Goal: Task Accomplishment & Management: Manage account settings

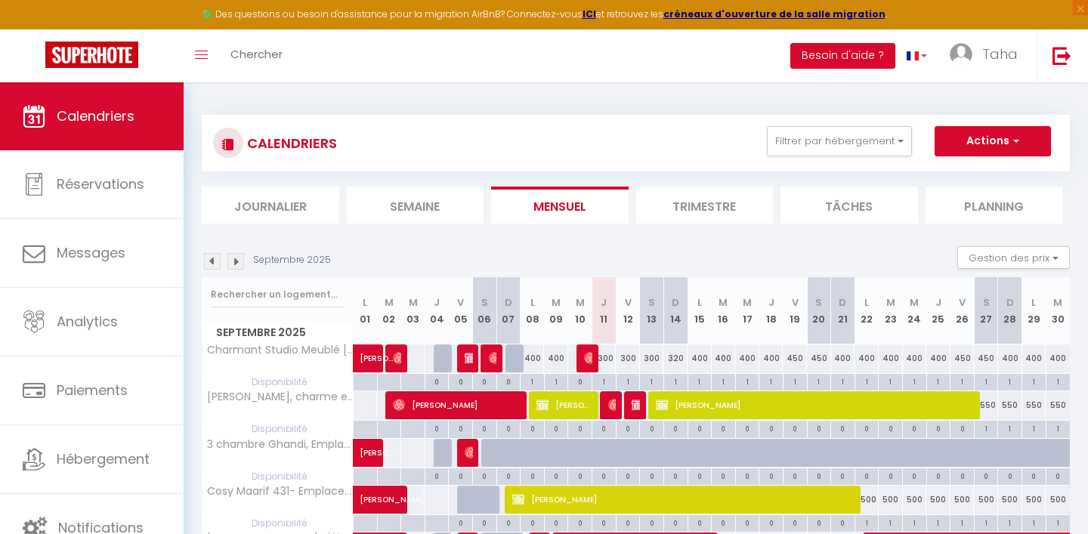
click at [536, 361] on div "400" at bounding box center [533, 359] width 24 height 28
type input "400"
type input "Lun 08 Septembre 2025"
type input "[DATE] Septembre 2025"
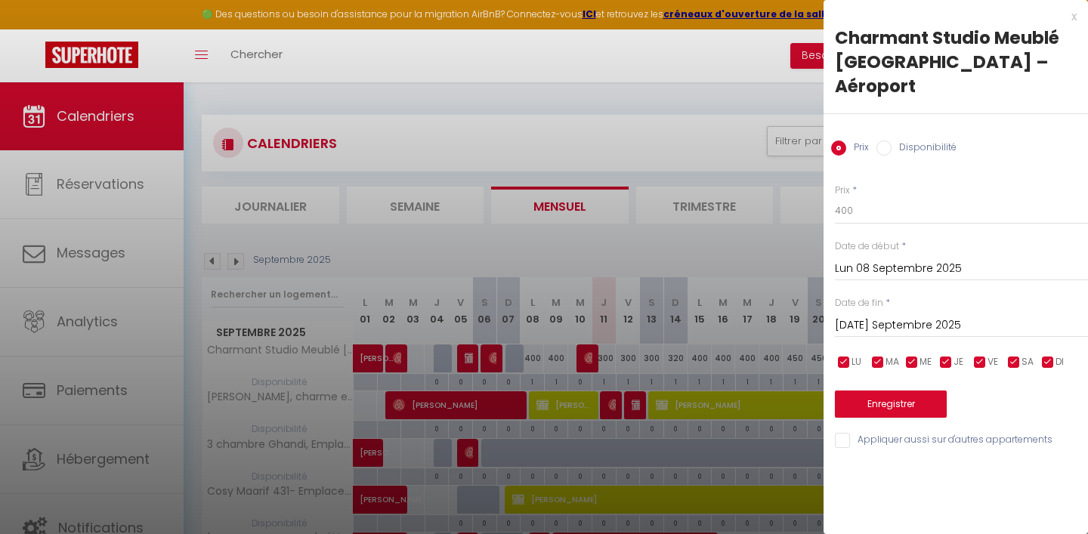
click at [946, 259] on input "Lun 08 Septembre 2025" at bounding box center [961, 269] width 253 height 20
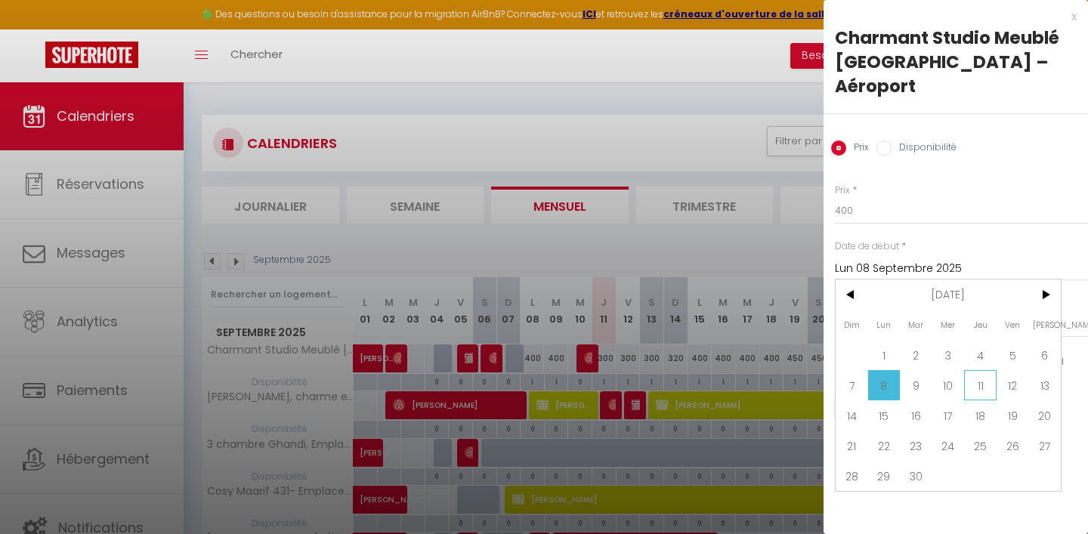
click at [982, 370] on span "11" at bounding box center [980, 385] width 32 height 30
type input "Jeu 11 Septembre 2025"
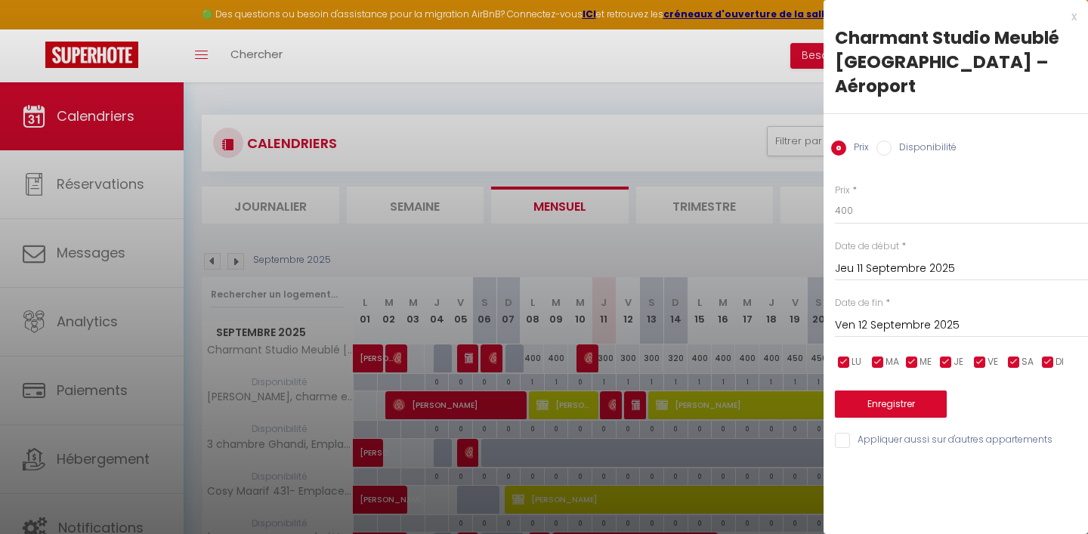
click at [947, 316] on input "Ven 12 Septembre 2025" at bounding box center [961, 326] width 253 height 20
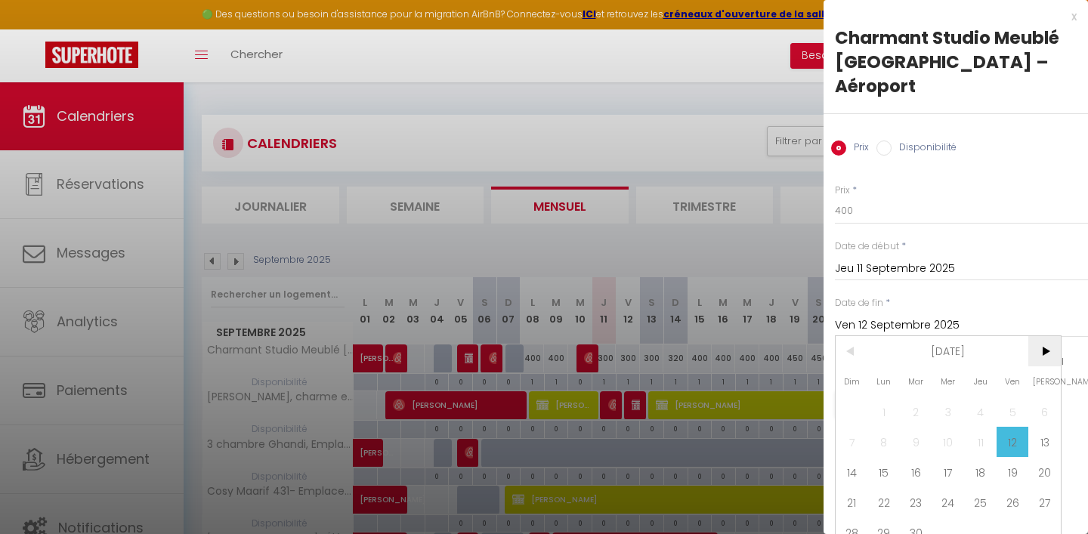
click at [1048, 336] on span ">" at bounding box center [1044, 351] width 32 height 30
click at [892, 397] on span "1" at bounding box center [884, 412] width 32 height 30
type input "Lun 01 Décembre 2025"
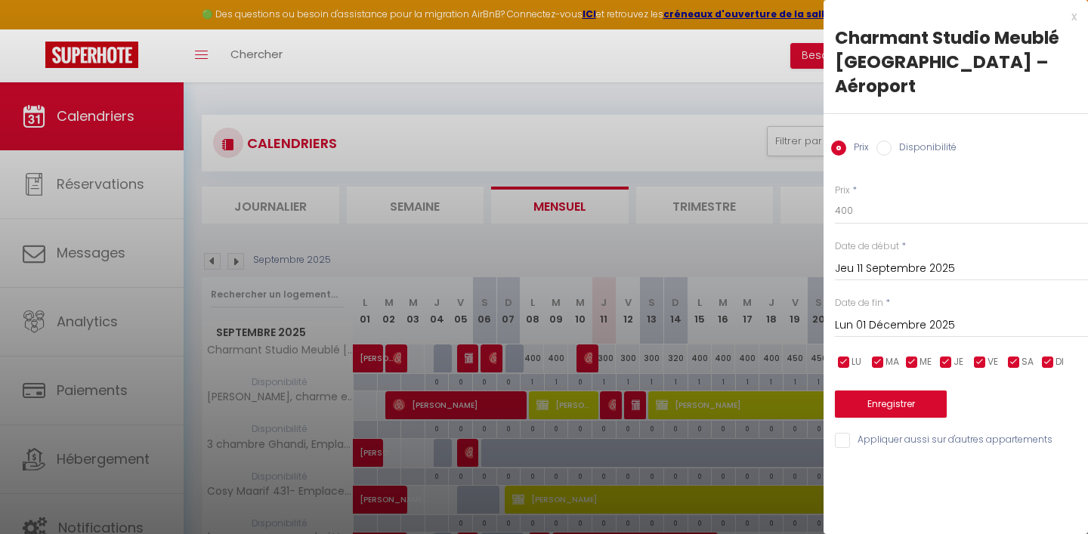
click at [1016, 355] on input "checkbox" at bounding box center [1013, 362] width 15 height 15
checkbox input "false"
click at [985, 355] on input "checkbox" at bounding box center [979, 362] width 15 height 15
checkbox input "false"
click at [840, 197] on input "400" at bounding box center [961, 210] width 253 height 27
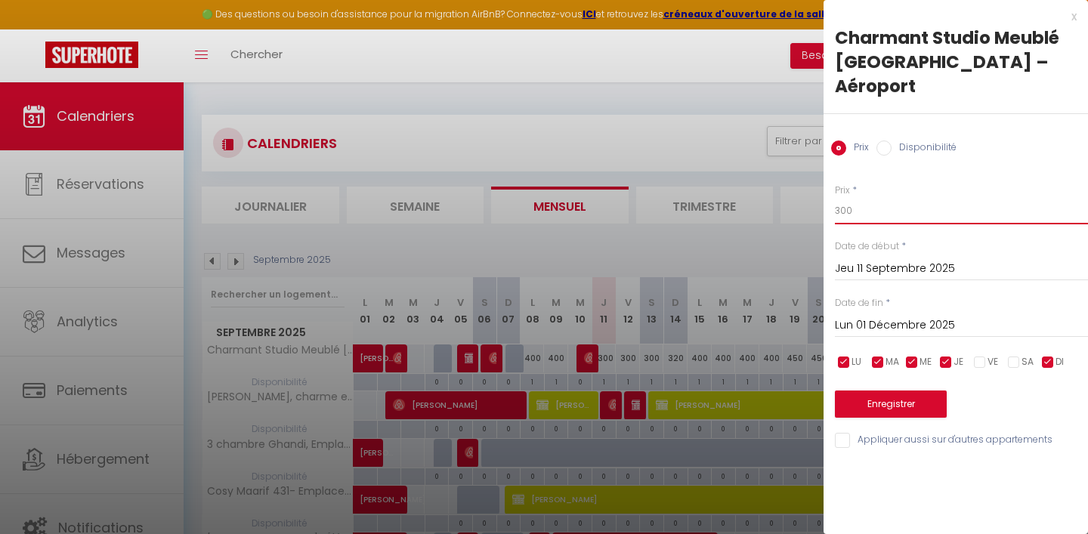
type input "300"
click at [897, 391] on button "Enregistrer" at bounding box center [891, 404] width 112 height 27
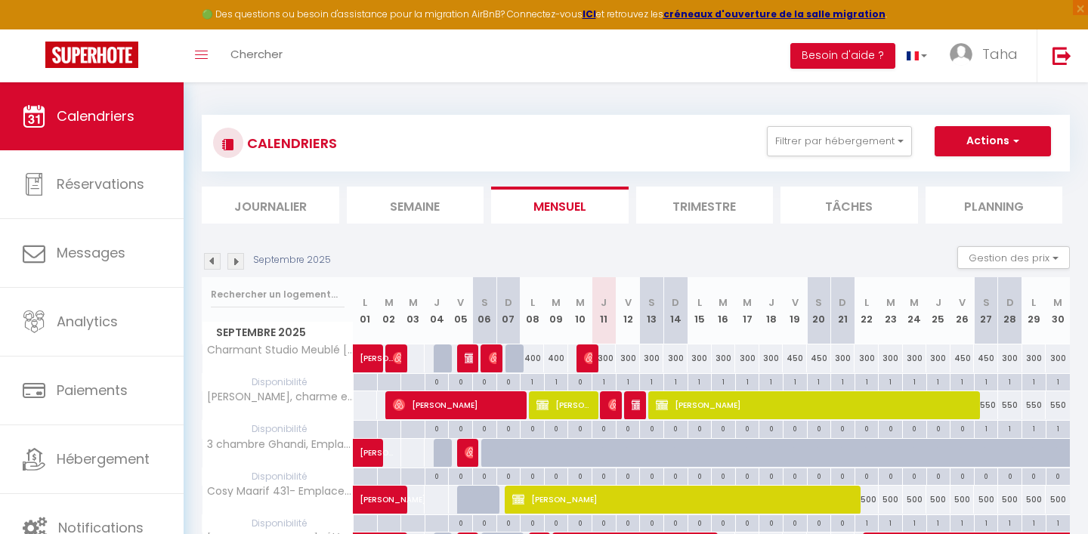
click at [700, 360] on div "300" at bounding box center [700, 359] width 24 height 28
type input "300"
type input "Lun 15 Septembre 2025"
type input "[DATE] Septembre 2025"
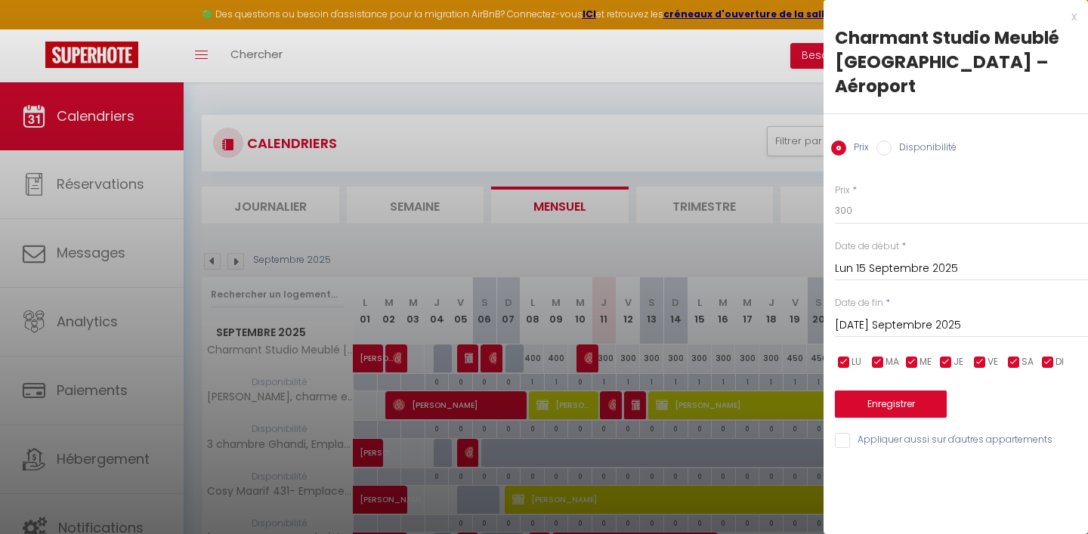
click at [845, 355] on input "checkbox" at bounding box center [843, 362] width 15 height 15
checkbox input "false"
click at [874, 355] on input "checkbox" at bounding box center [877, 362] width 15 height 15
checkbox input "false"
click at [913, 355] on input "checkbox" at bounding box center [911, 362] width 15 height 15
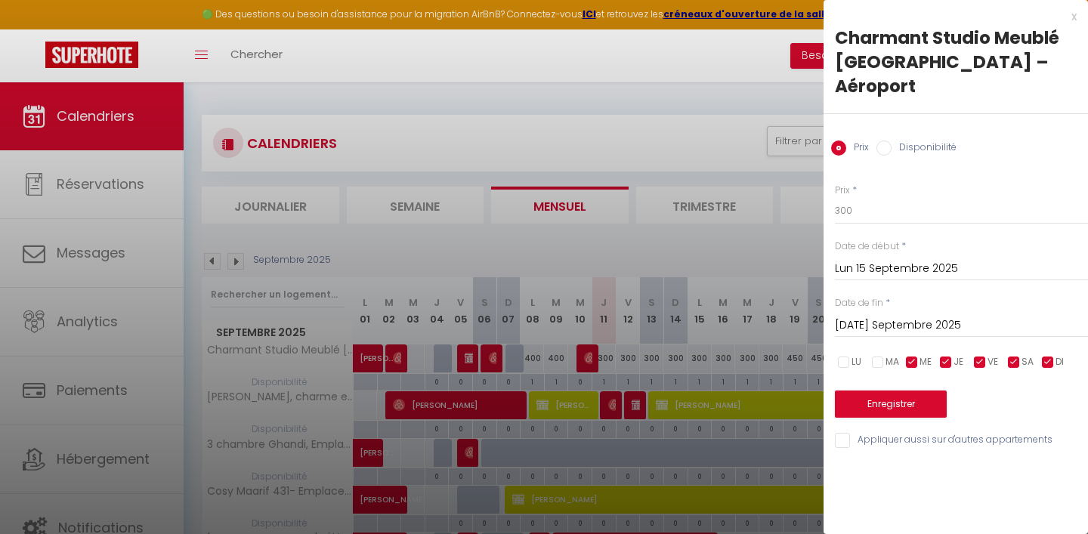
checkbox input "false"
click at [944, 355] on input "checkbox" at bounding box center [945, 362] width 15 height 15
checkbox input "false"
click at [1051, 355] on input "checkbox" at bounding box center [1047, 362] width 15 height 15
checkbox input "false"
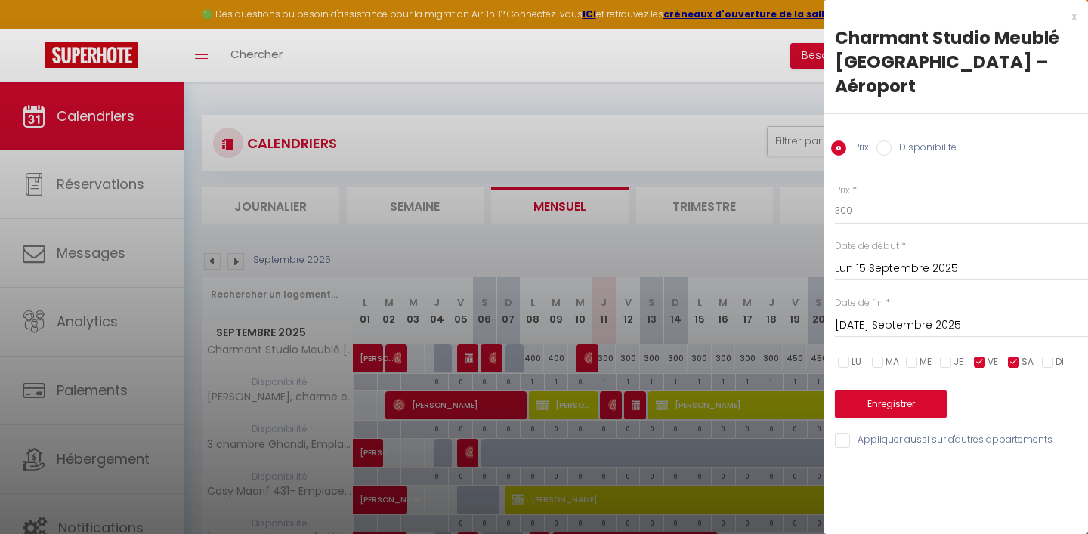
click at [886, 259] on input "Lun 15 Septembre 2025" at bounding box center [961, 269] width 253 height 20
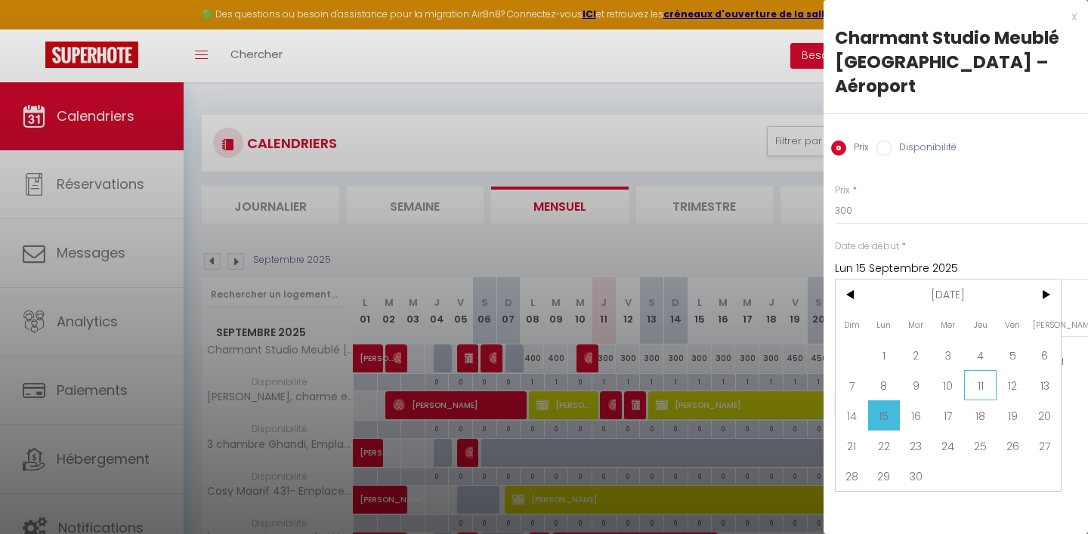
click at [972, 370] on span "11" at bounding box center [980, 385] width 32 height 30
type input "Jeu 11 Septembre 2025"
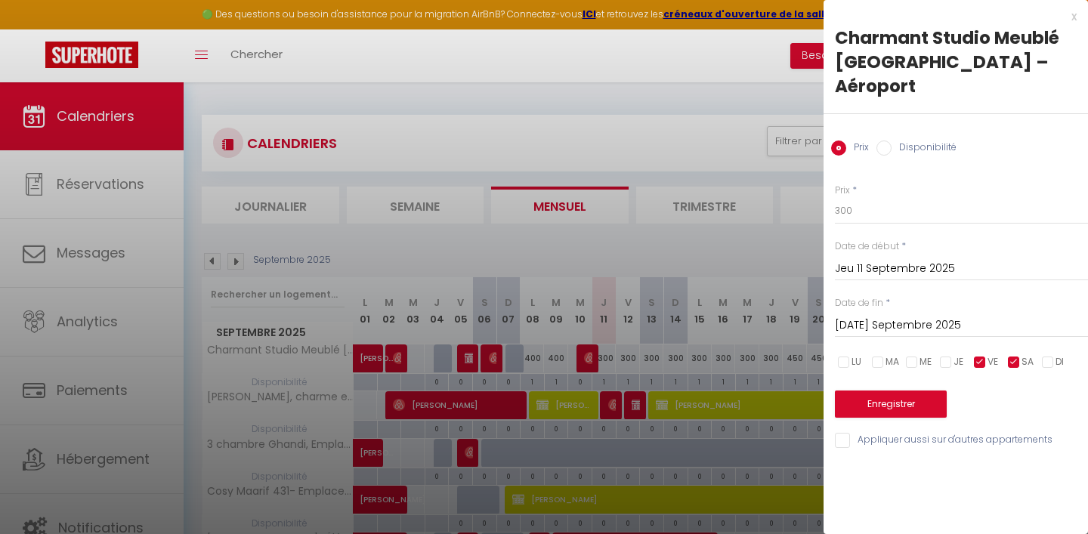
click at [948, 316] on input "[DATE] Septembre 2025" at bounding box center [961, 326] width 253 height 20
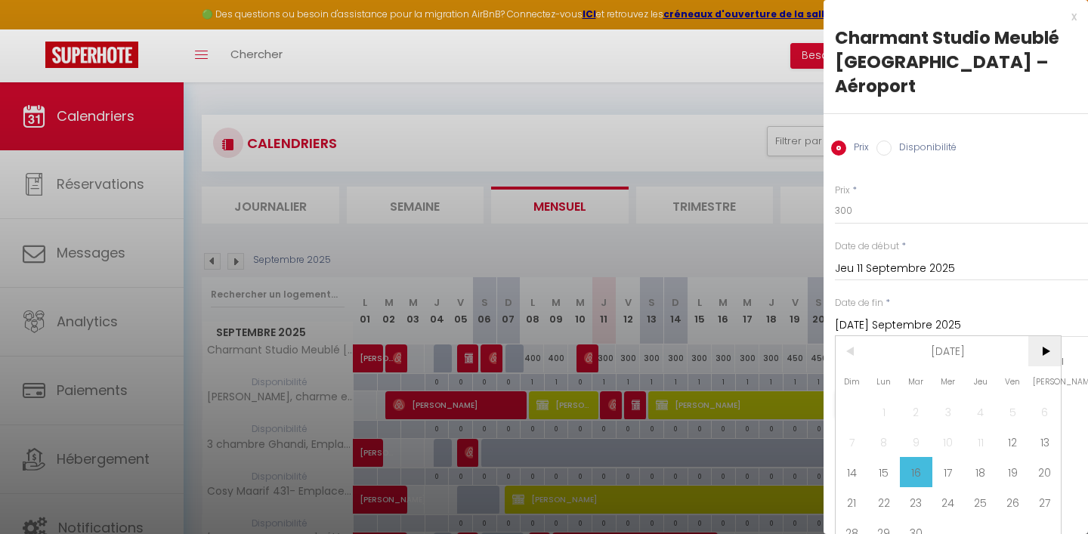
click at [1046, 336] on span ">" at bounding box center [1044, 351] width 32 height 30
click at [882, 397] on span "1" at bounding box center [884, 412] width 32 height 30
type input "Lun 01 Décembre 2025"
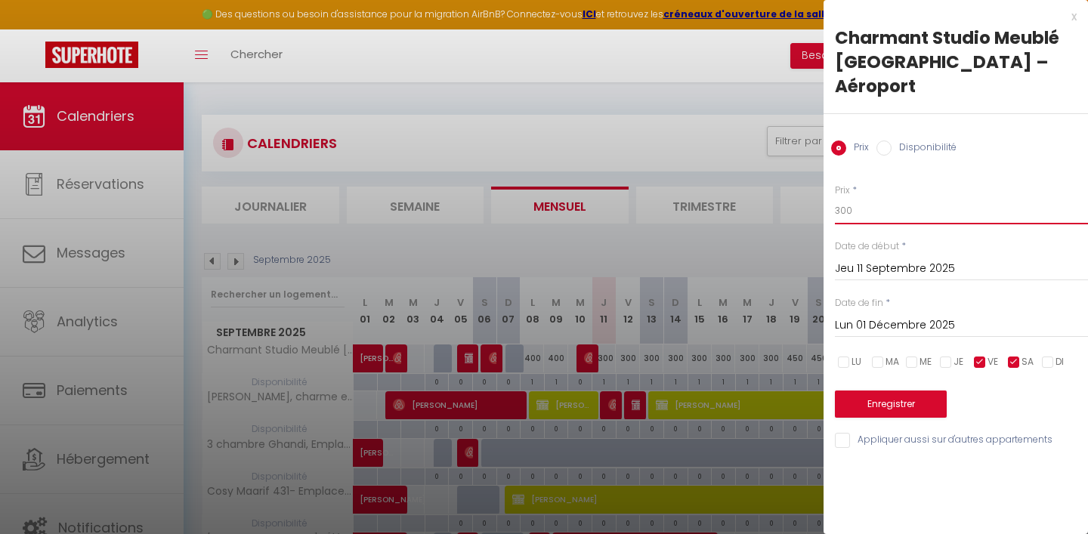
click at [839, 197] on input "300" at bounding box center [961, 210] width 253 height 27
type input "400"
click at [886, 391] on button "Enregistrer" at bounding box center [891, 404] width 112 height 27
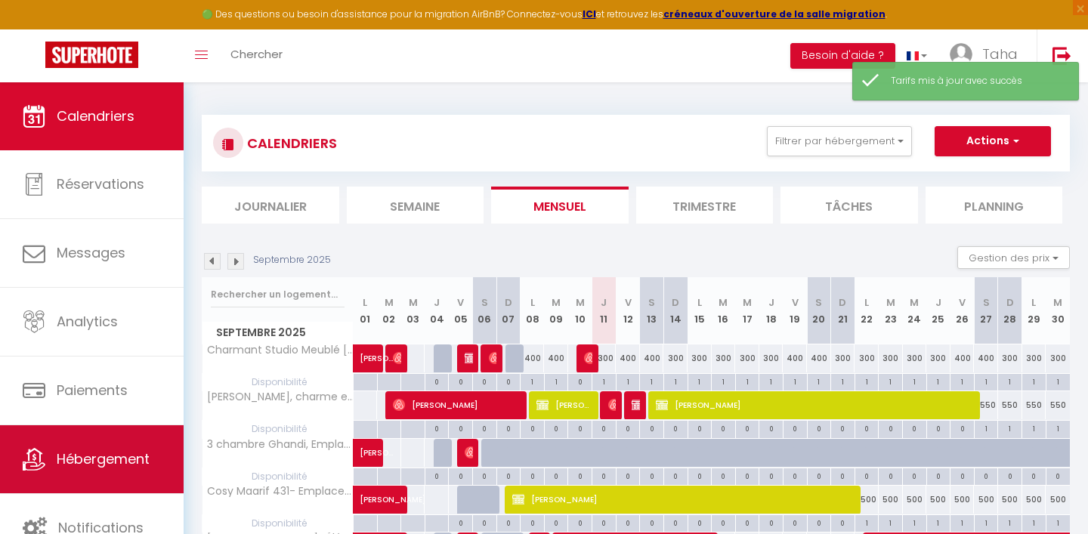
click at [119, 457] on span "Hébergement" at bounding box center [103, 459] width 93 height 19
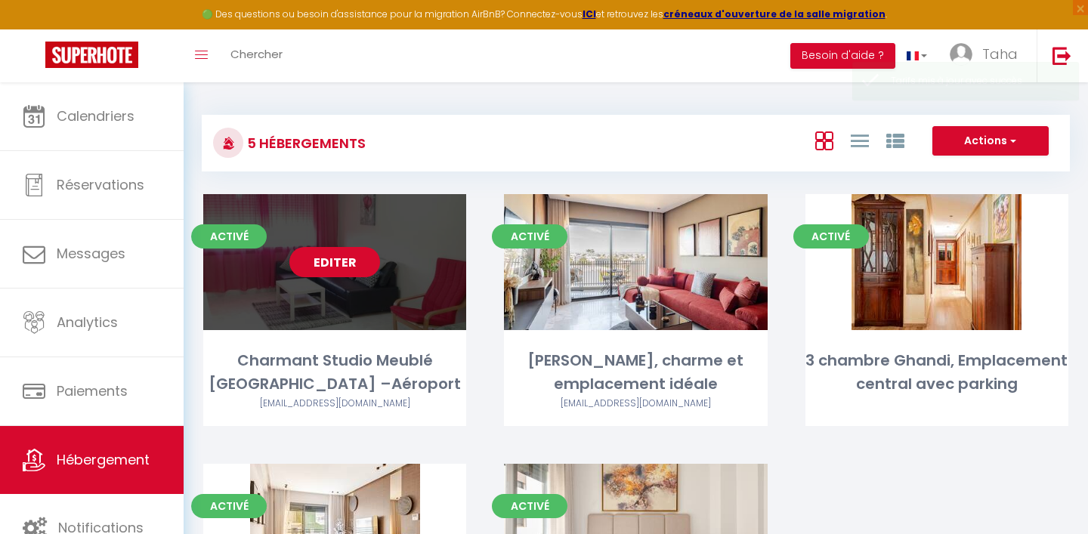
click at [348, 267] on link "Editer" at bounding box center [334, 262] width 91 height 30
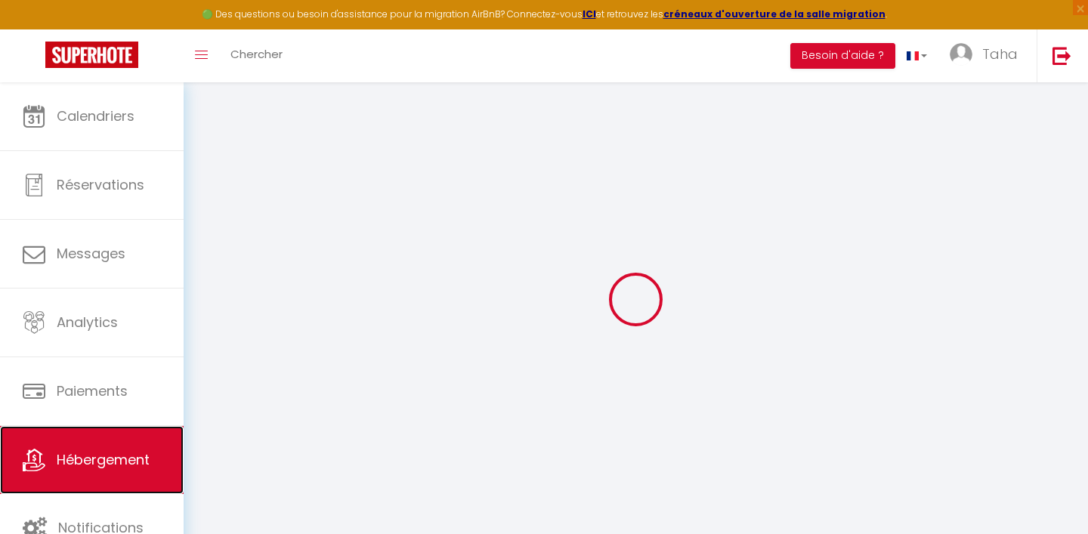
click at [70, 452] on span "Hébergement" at bounding box center [103, 459] width 93 height 19
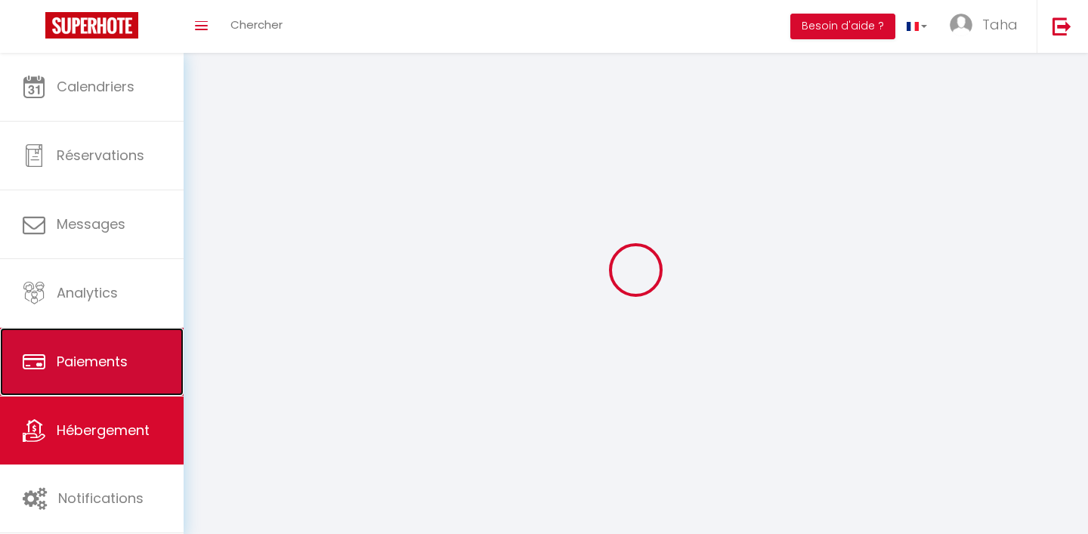
click at [106, 377] on link "Paiements" at bounding box center [92, 362] width 184 height 68
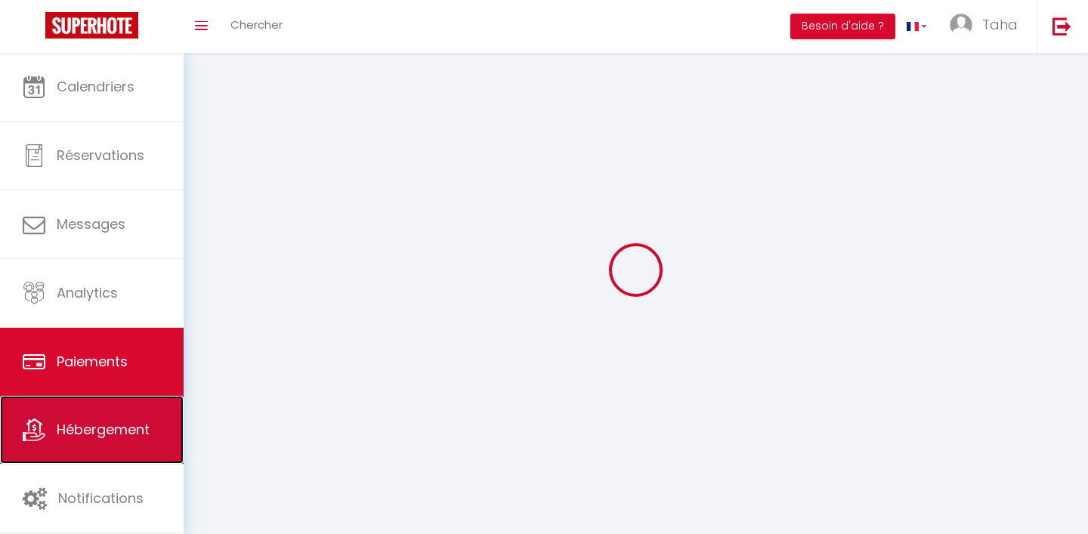
click at [95, 427] on span "Hébergement" at bounding box center [103, 429] width 93 height 19
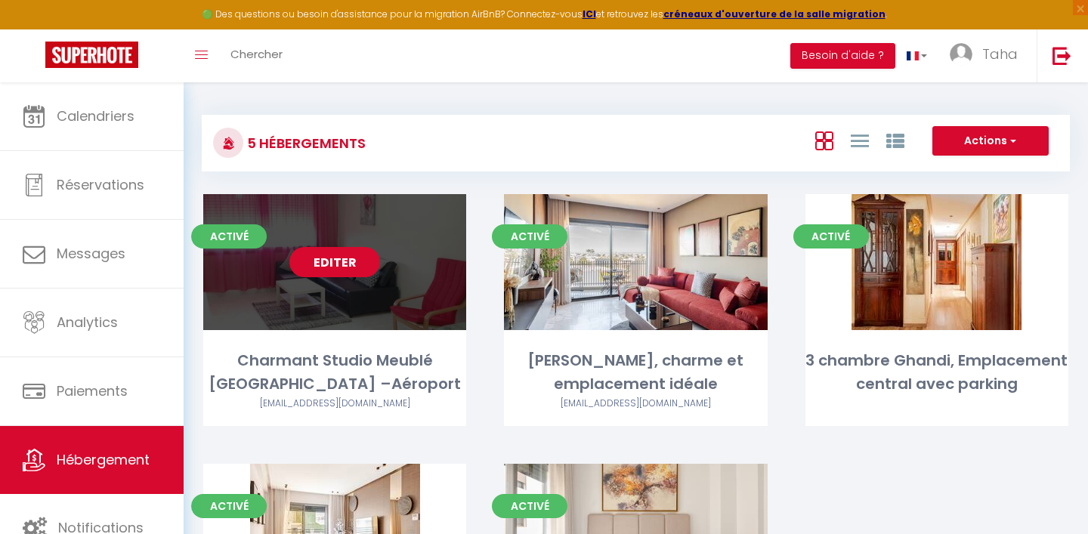
click at [331, 264] on link "Editer" at bounding box center [334, 262] width 91 height 30
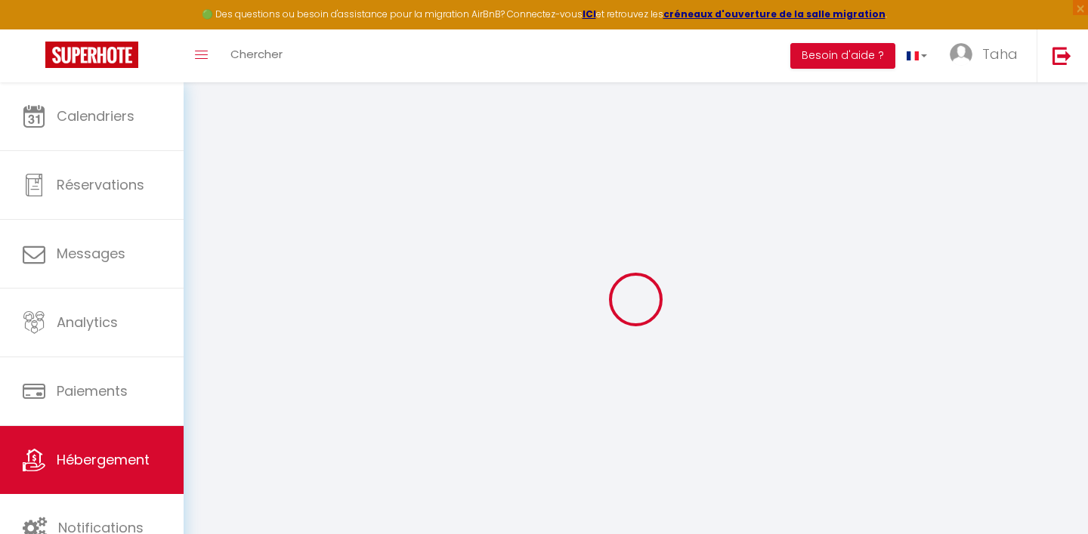
select select
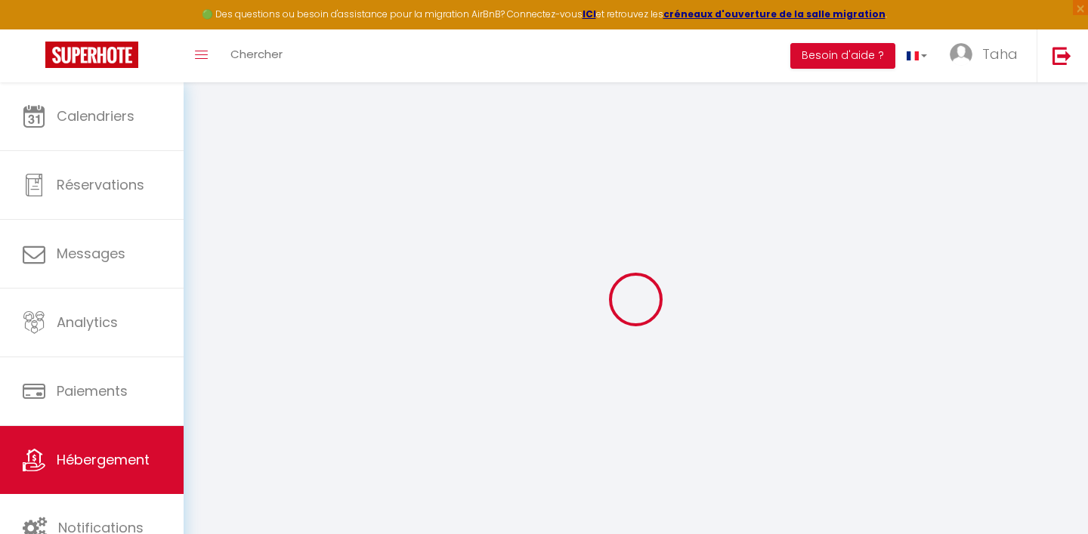
select select
checkbox input "false"
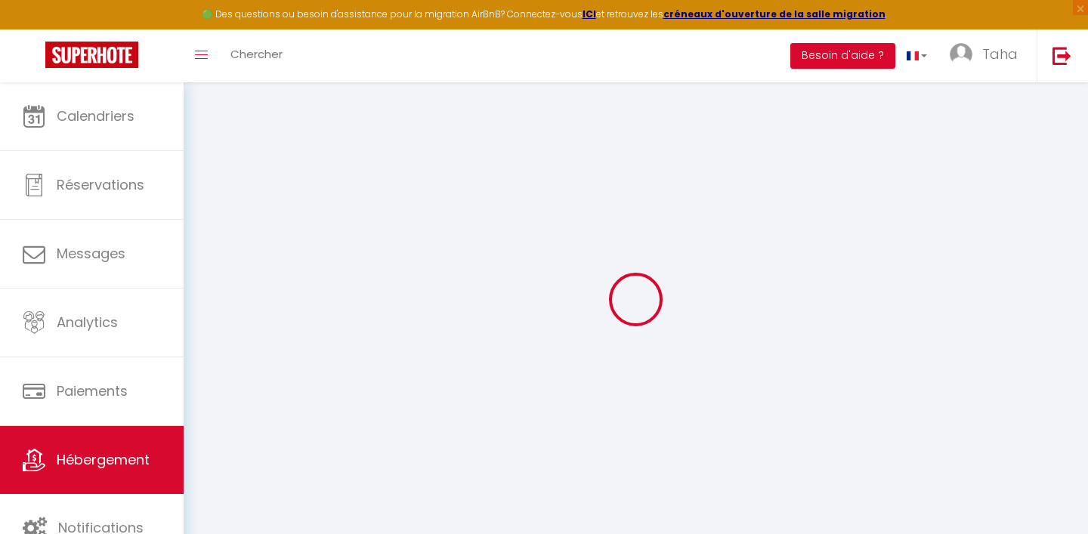
select select
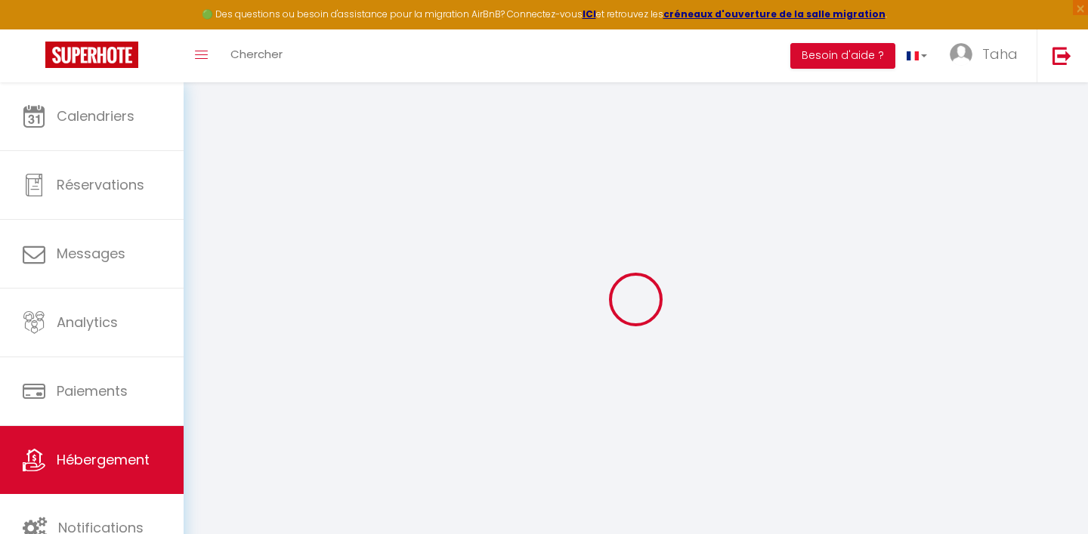
select select
checkbox input "false"
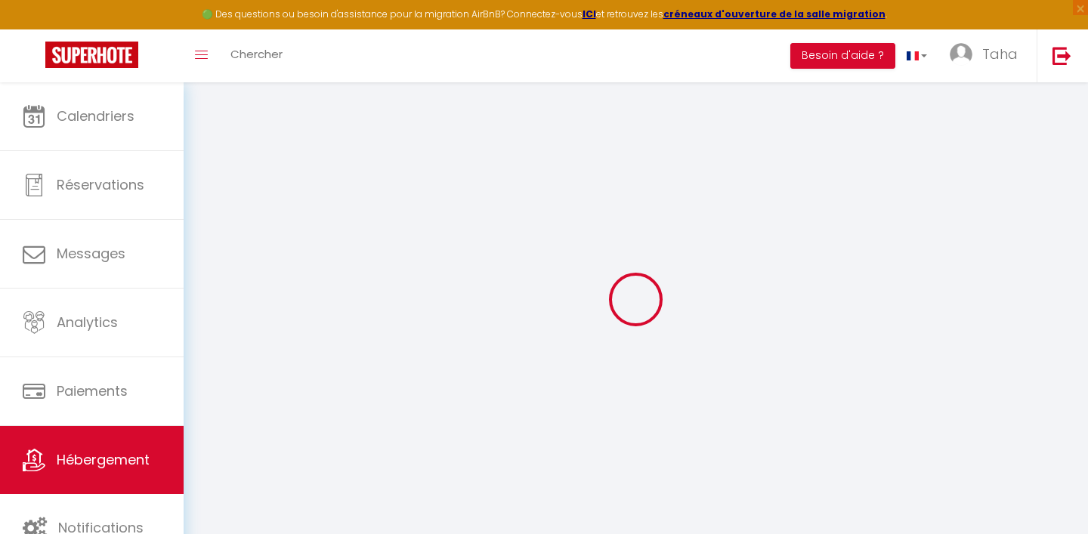
select select
checkbox input "false"
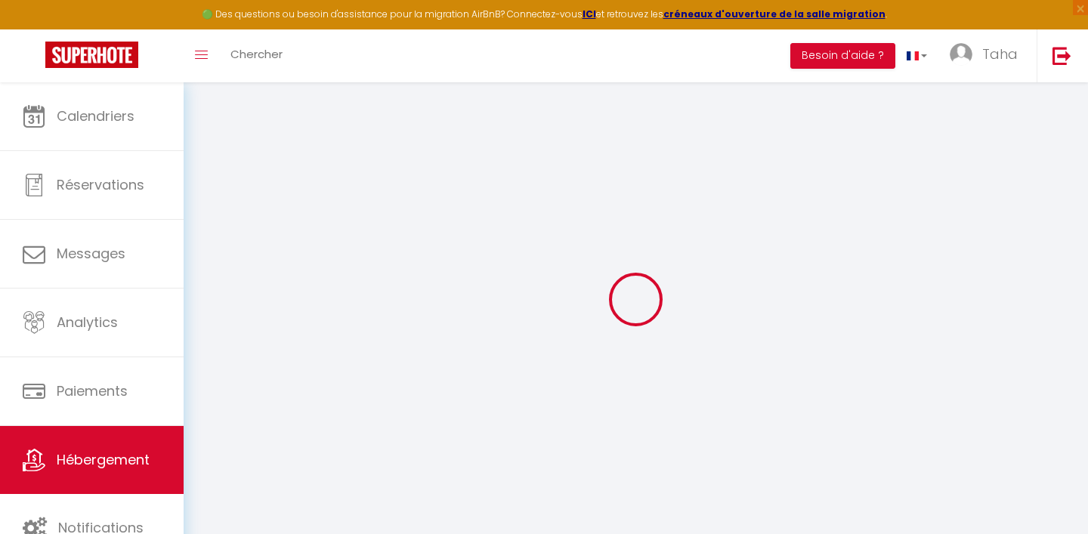
select select "15:00"
select select "23:45"
select select "12:00"
select select "30"
select select "120"
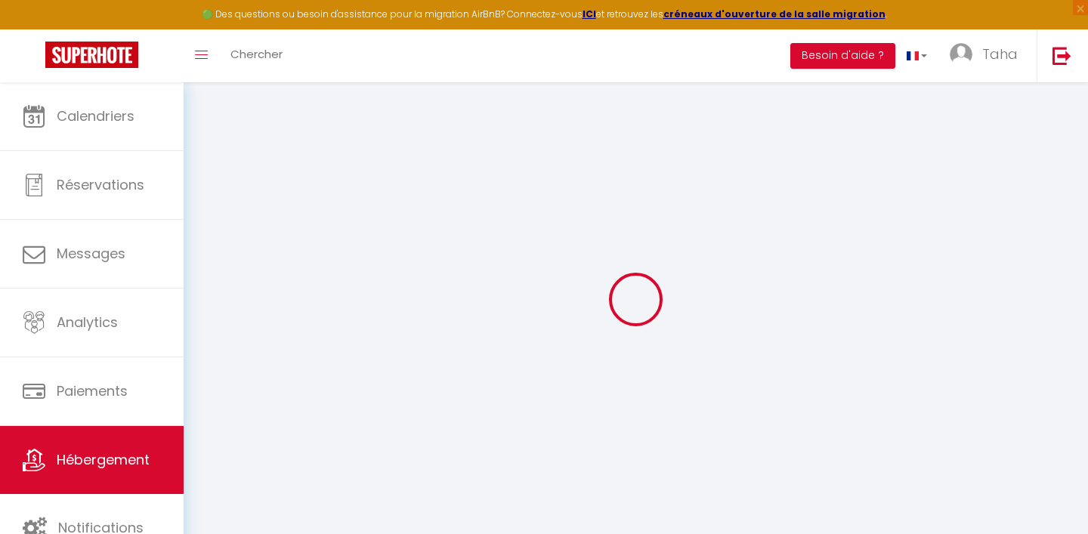
select select
checkbox input "false"
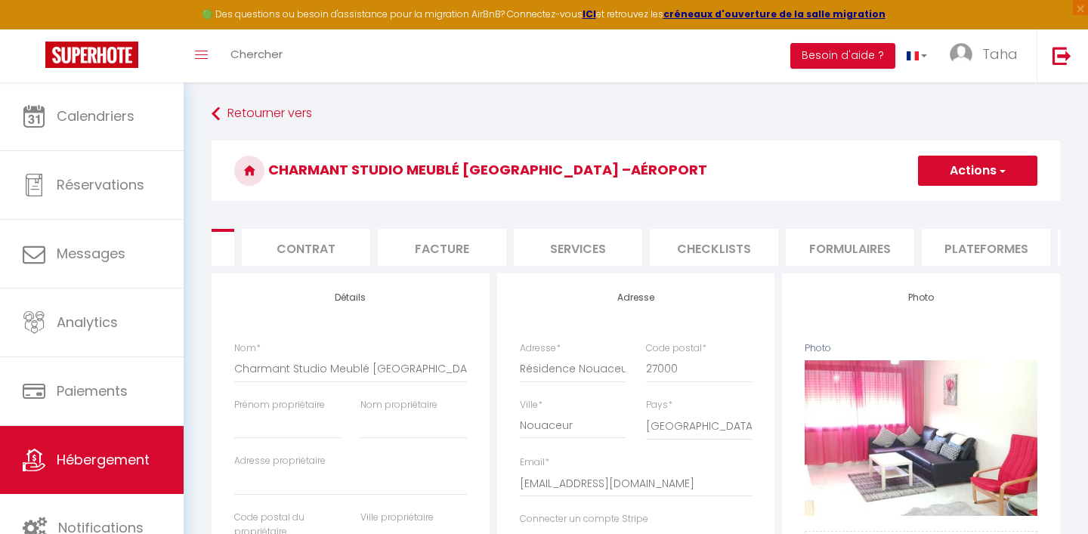
scroll to position [0, 107]
click at [992, 233] on li "Plateformes" at bounding box center [985, 247] width 128 height 37
select select
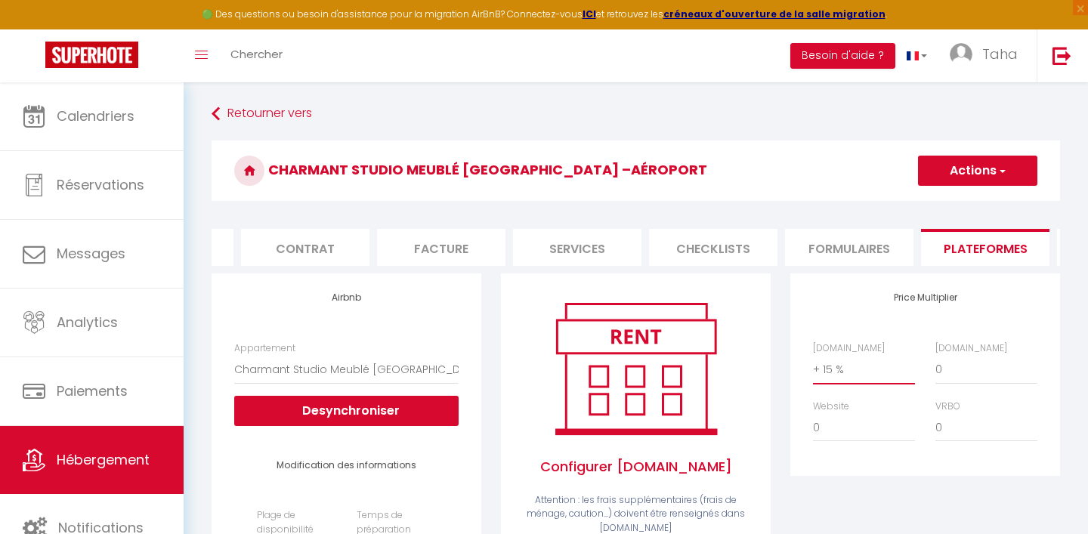
click at [827, 369] on select "0 + 1 % + 2 % + 3 % + 4 % + 5 % + 6 % + 7 % + 8 % + 9 %" at bounding box center [864, 369] width 102 height 29
select select "+ 19 %"
select select
click at [952, 156] on button "Actions" at bounding box center [977, 171] width 119 height 30
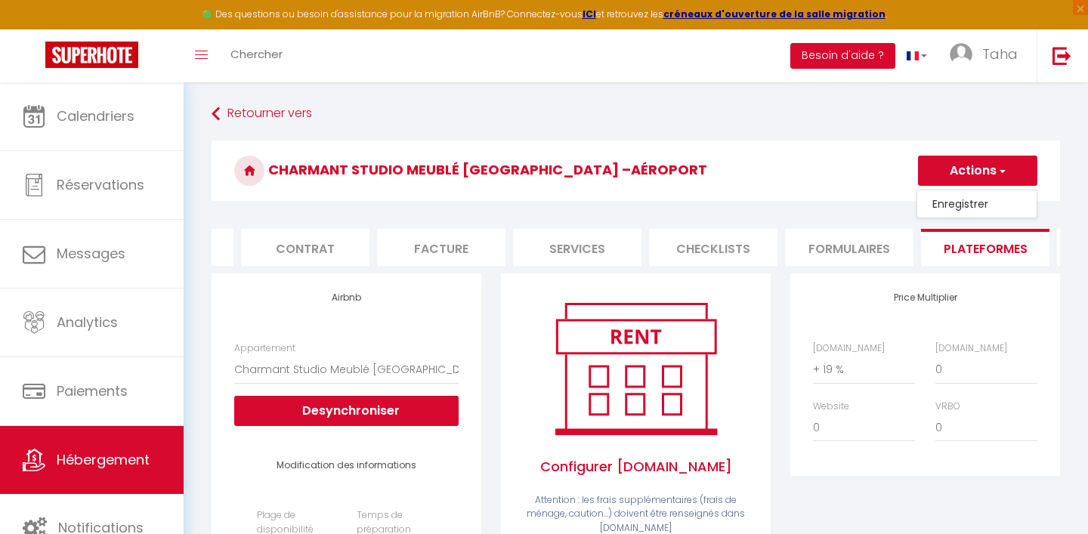
click at [963, 200] on link "Enregistrer" at bounding box center [976, 204] width 119 height 20
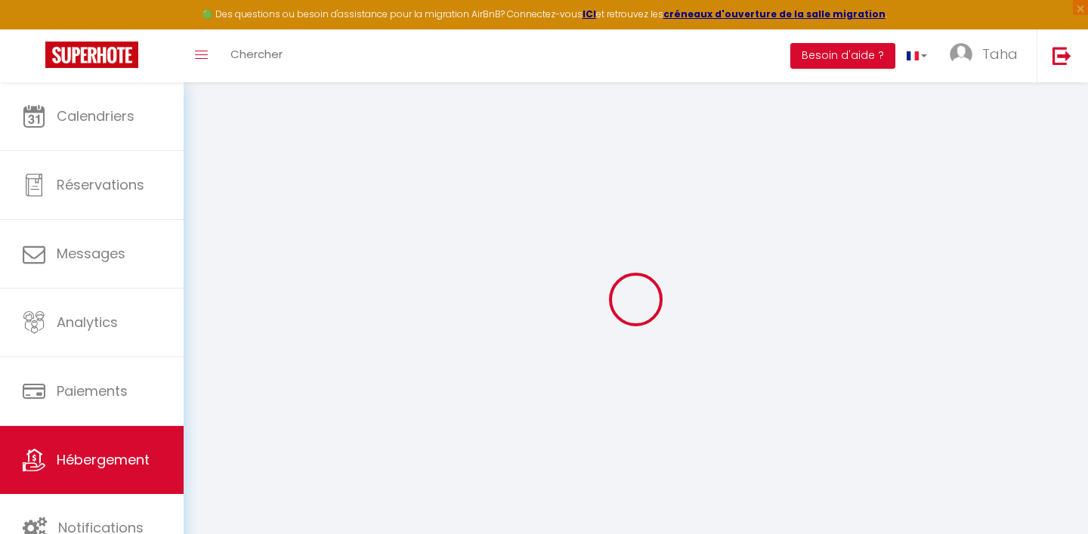
select select "365"
select select
select select "MAD"
select select
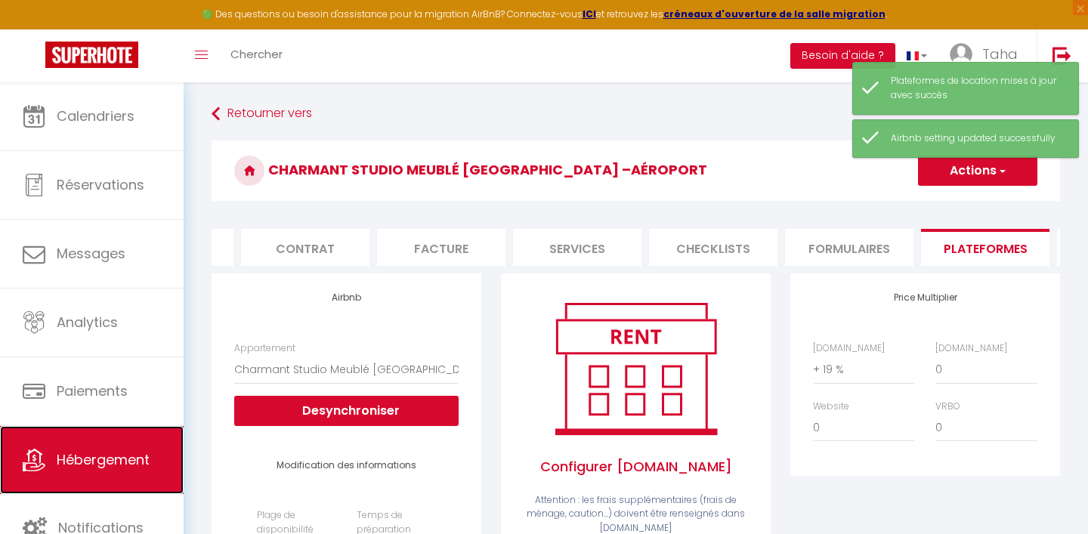
click at [114, 456] on span "Hébergement" at bounding box center [103, 459] width 93 height 19
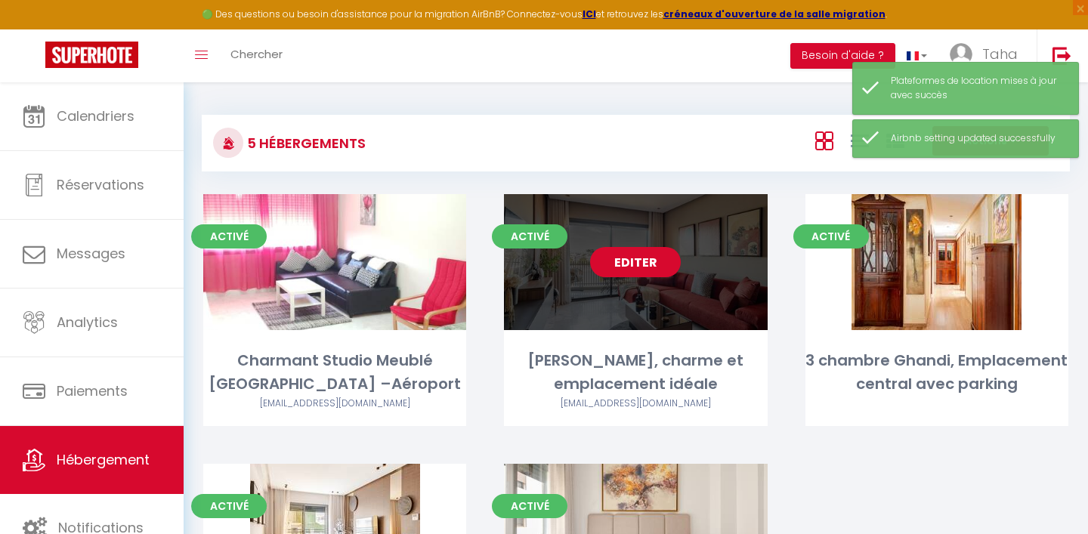
click at [632, 268] on link "Editer" at bounding box center [635, 262] width 91 height 30
select select "3"
select select "2"
select select "1"
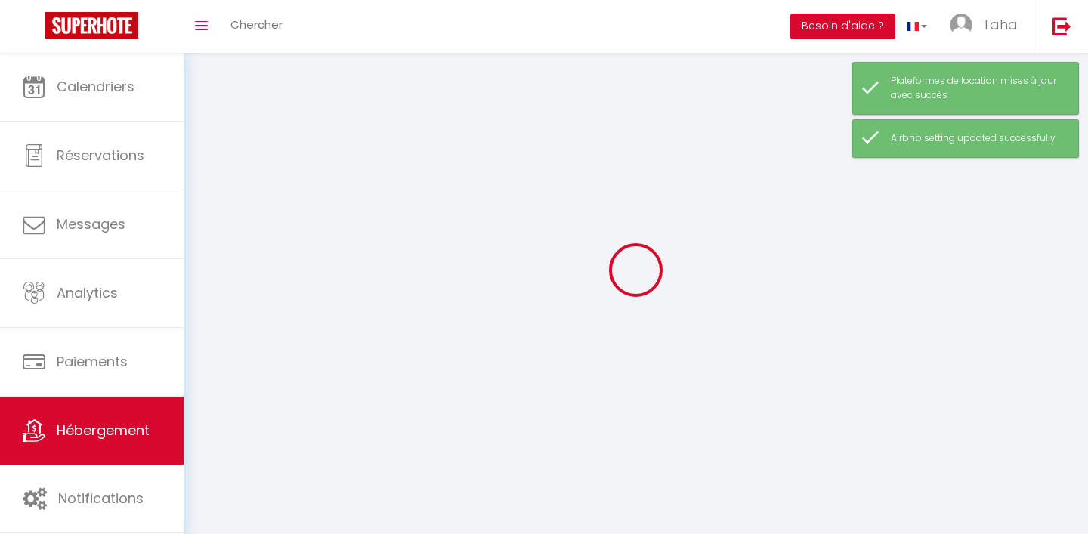
select select
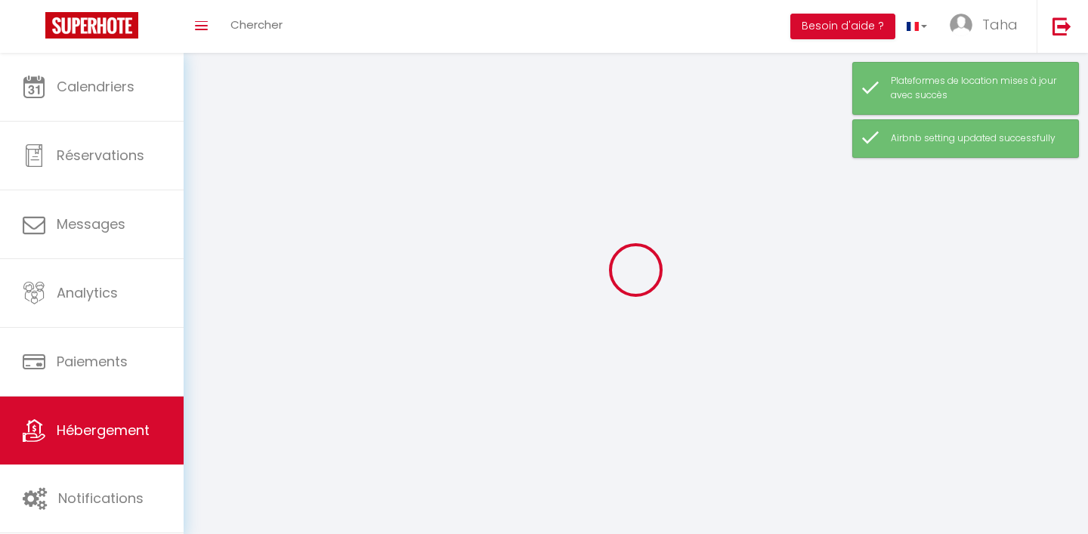
select select
checkbox input "false"
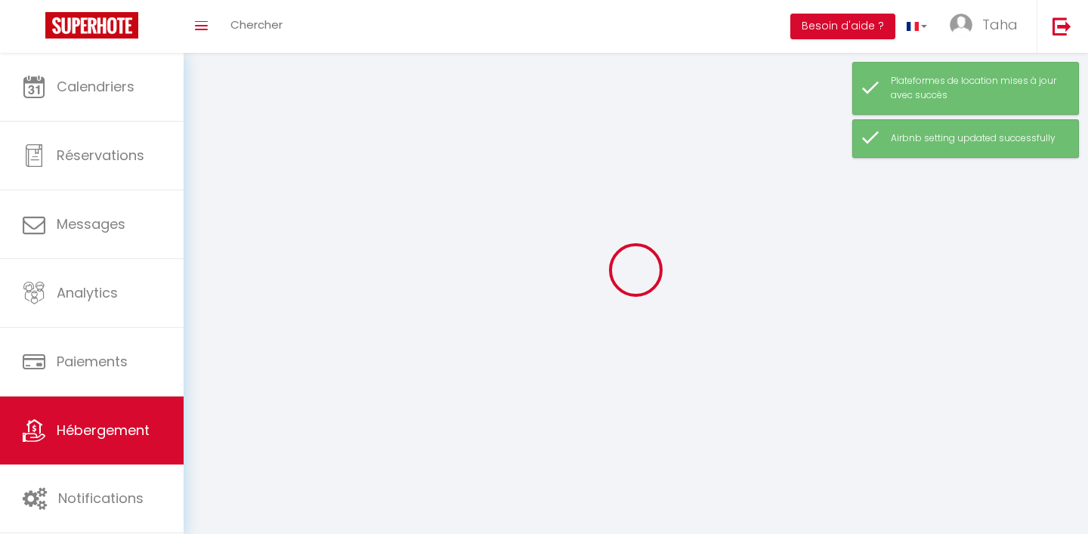
checkbox input "false"
select select
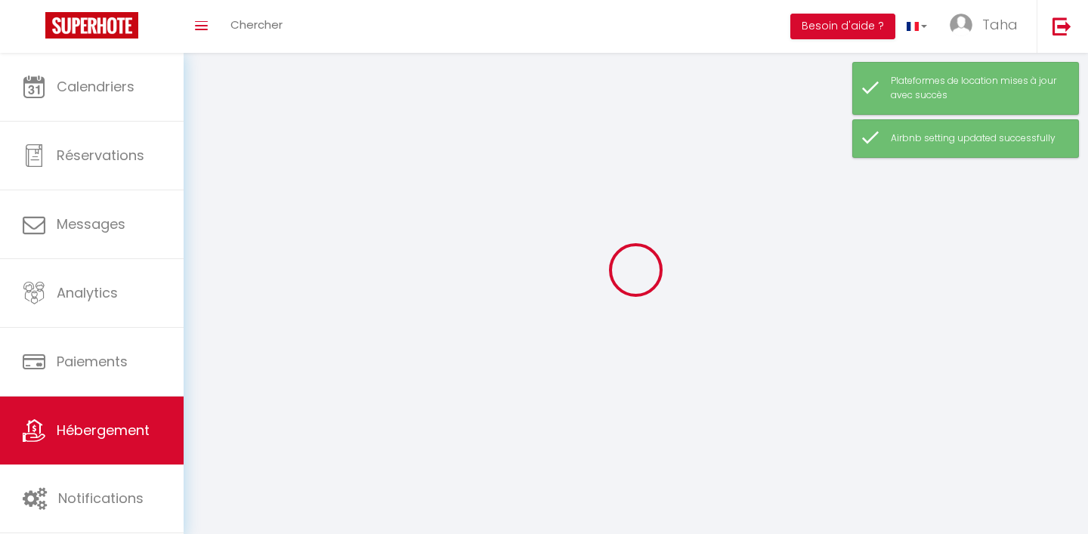
select select
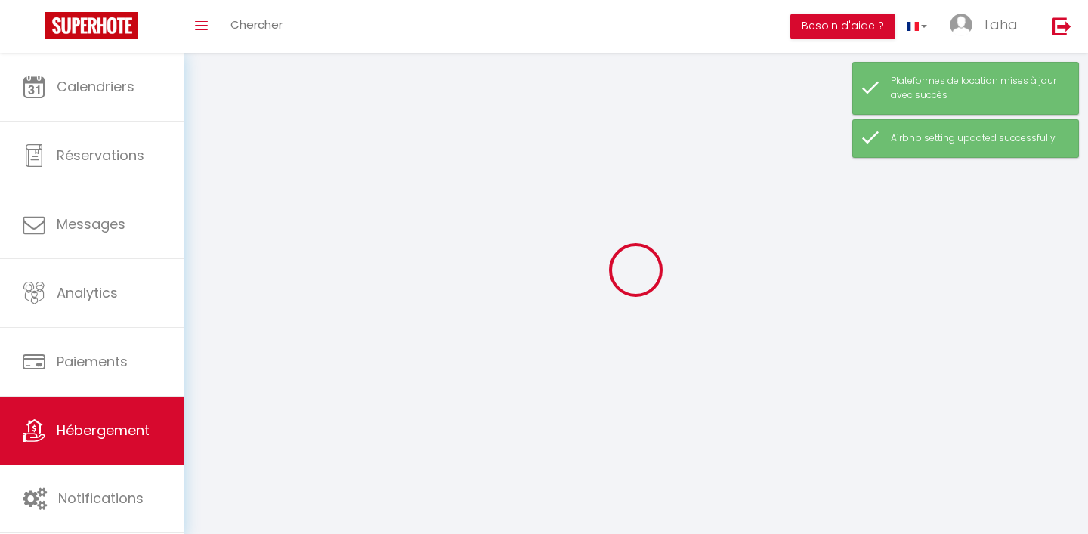
select select
checkbox input "false"
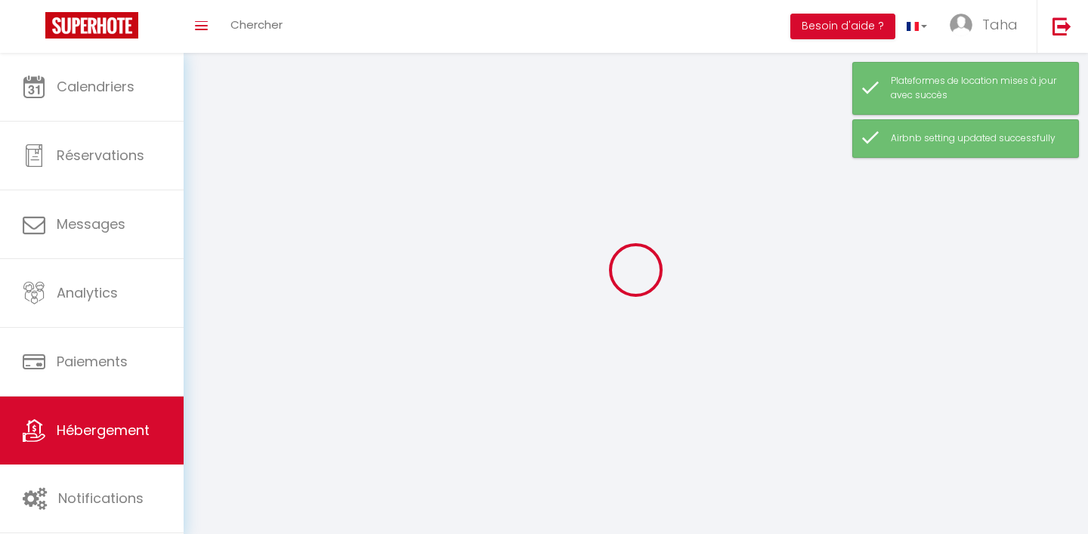
select select
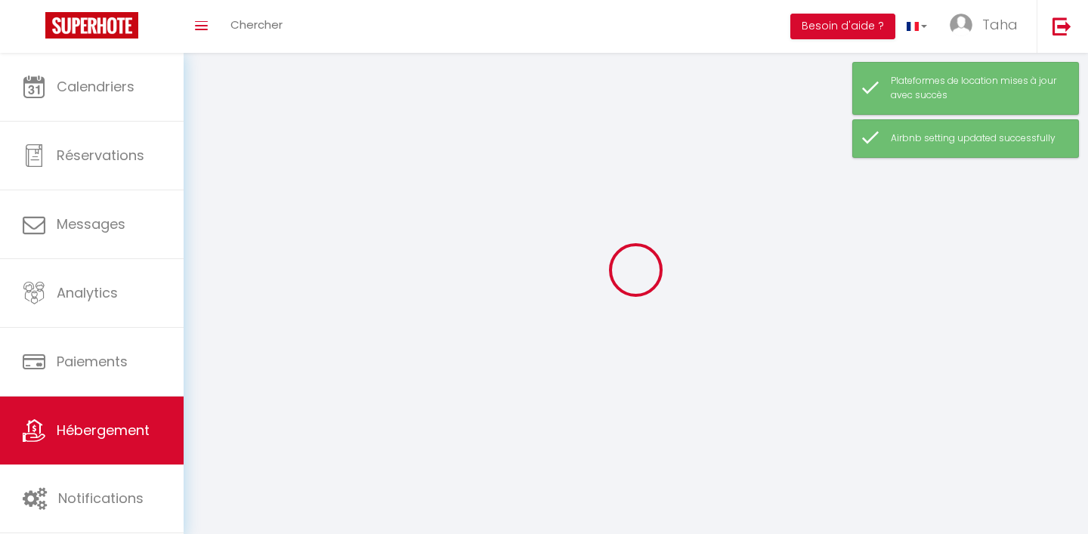
select select
checkbox input "false"
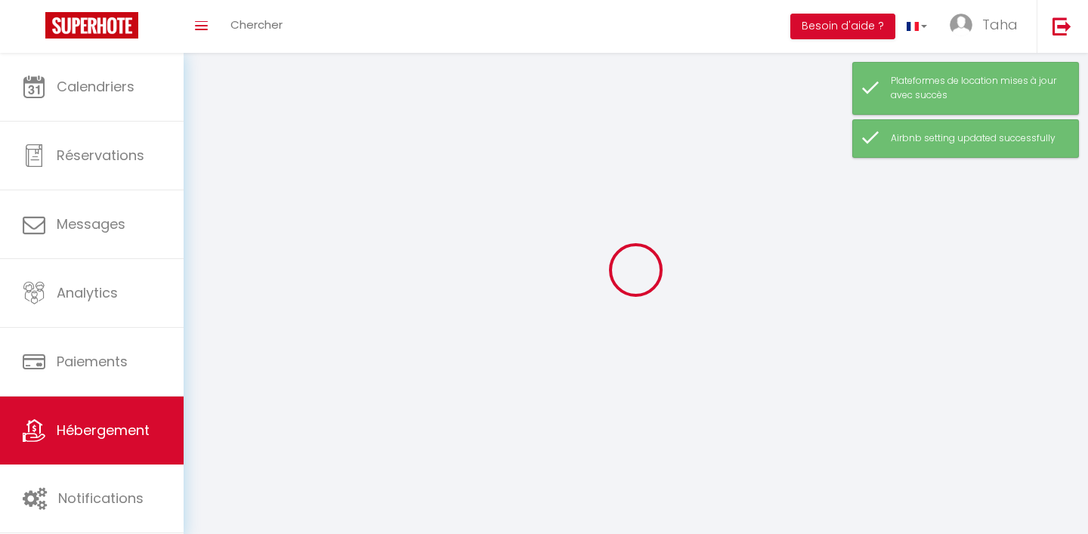
checkbox input "false"
select select
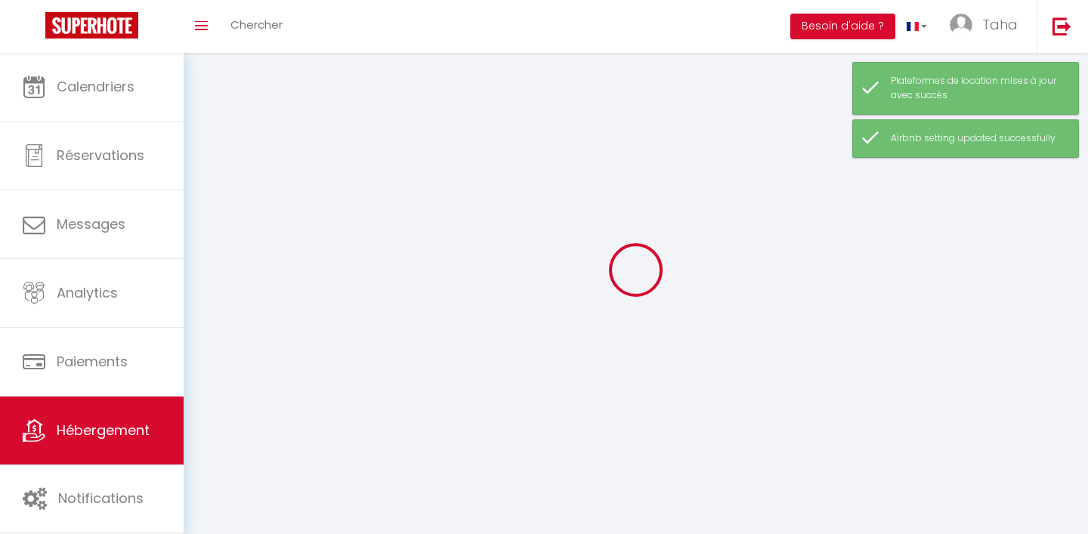
select select
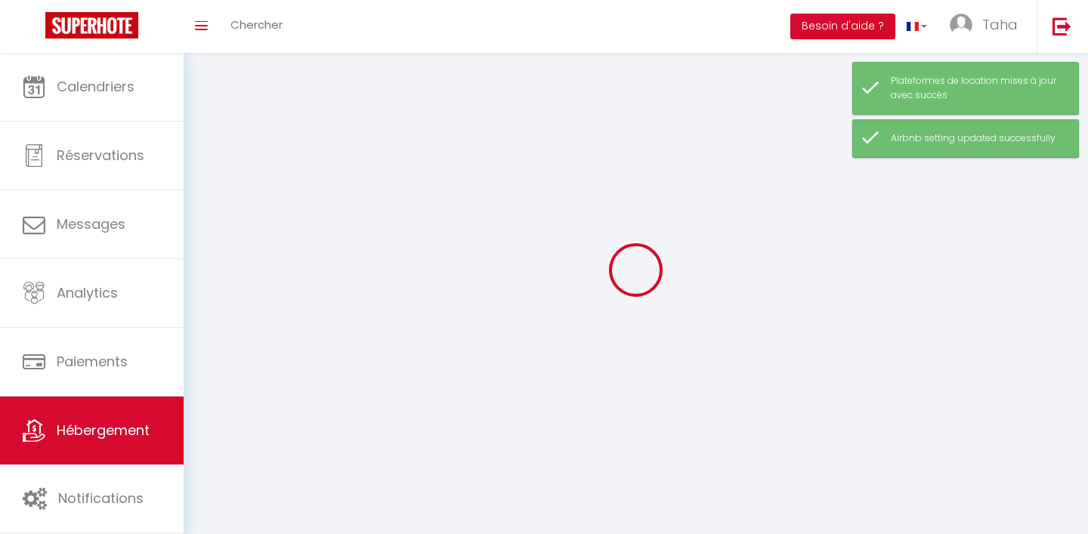
checkbox input "false"
select select
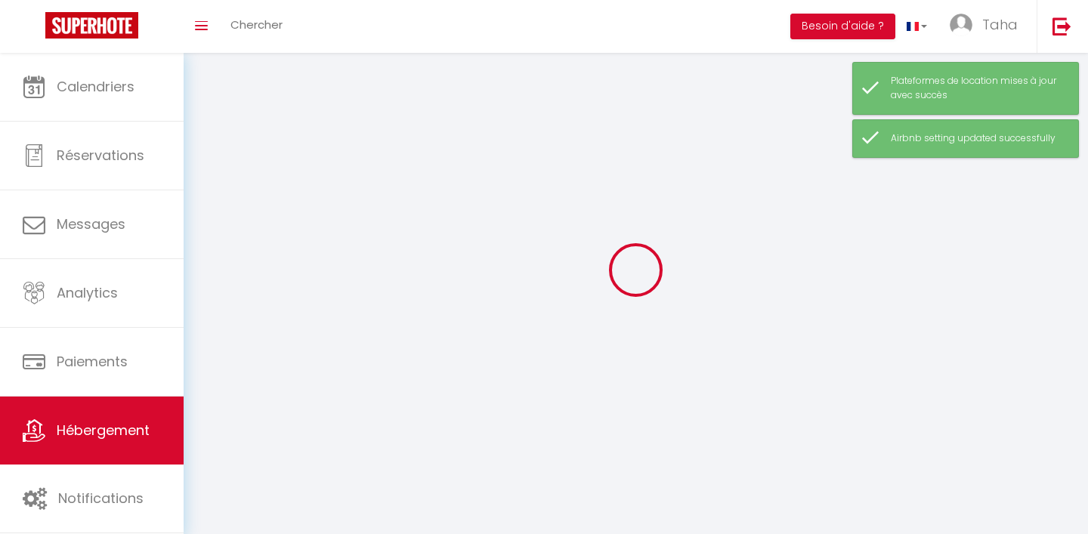
select select
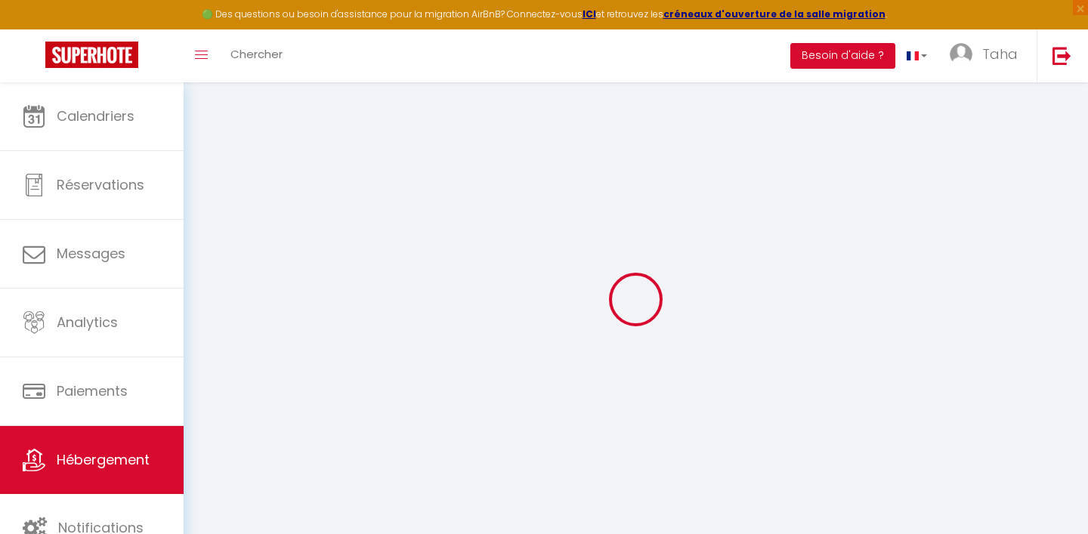
select select
checkbox input "false"
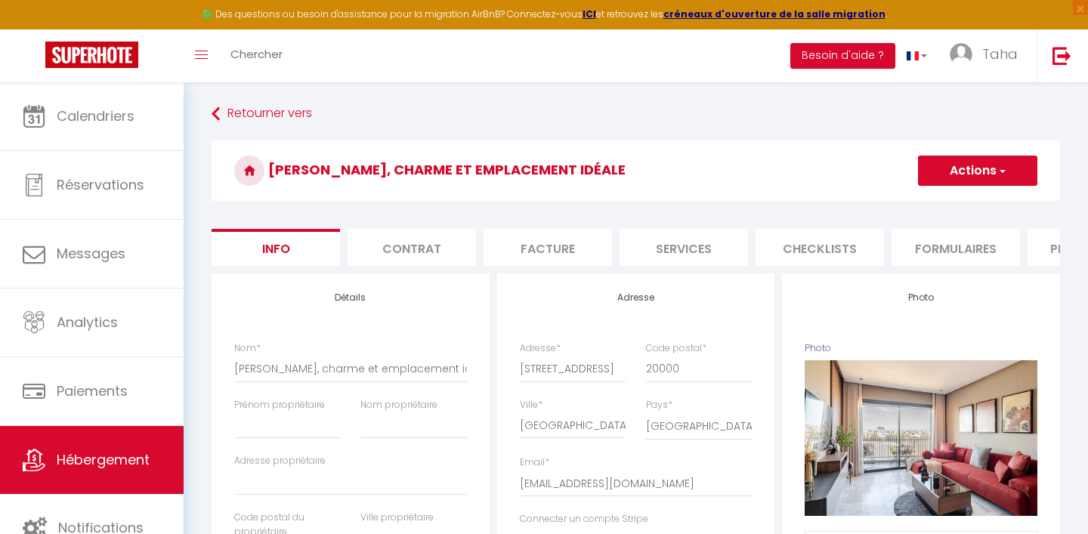
click at [1049, 240] on li "Plateformes" at bounding box center [1092, 247] width 128 height 37
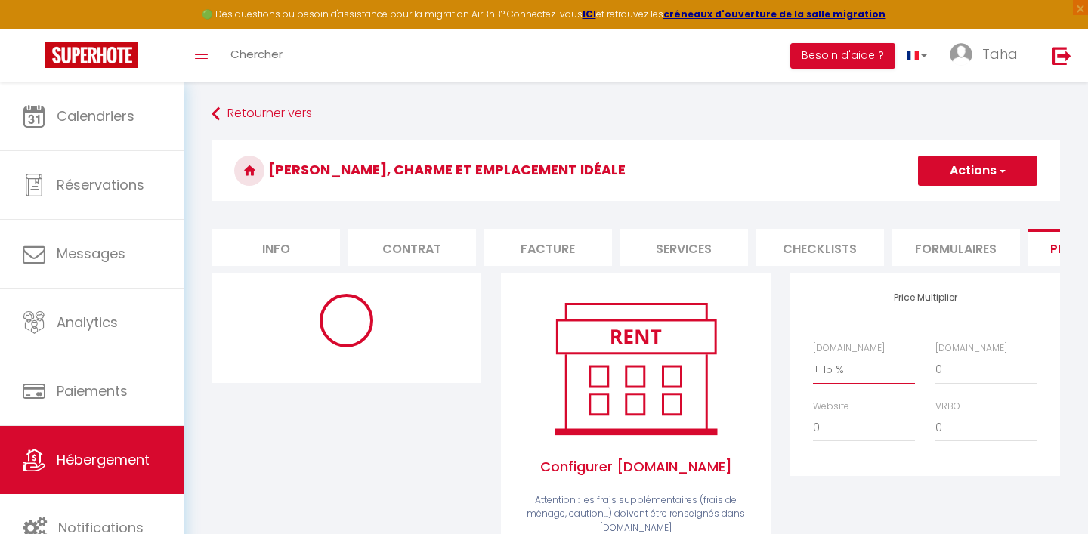
click at [861, 369] on select "0 + 1 % + 2 % + 3 % + 4 % + 5 % + 6 % + 7 % + 8 % + 9 %" at bounding box center [864, 369] width 102 height 29
select select "270"
select select "MAD"
select select
select select "18316-1320226511787030580"
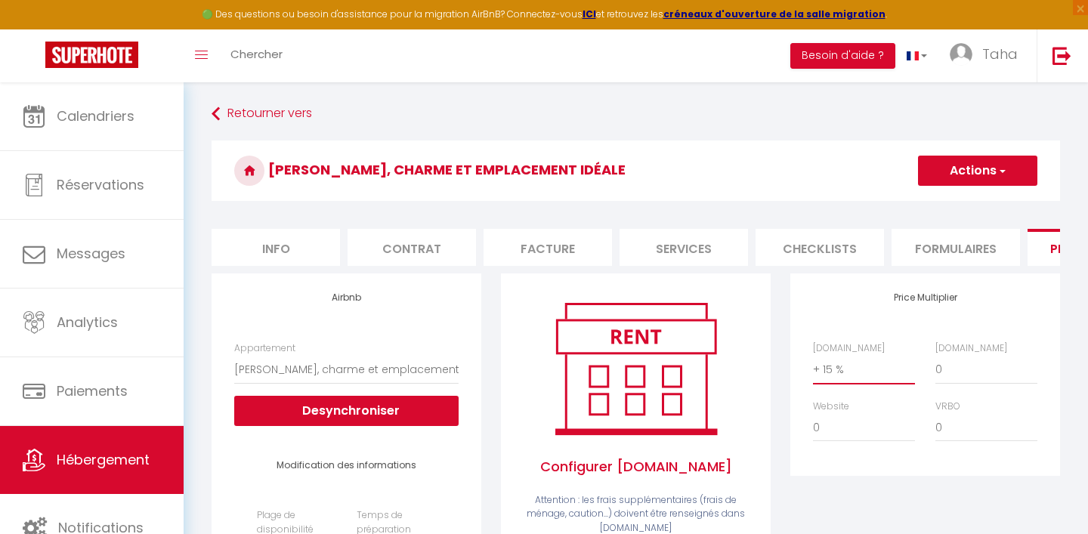
select select "+ 19 %"
select select
click at [976, 183] on button "Actions" at bounding box center [977, 171] width 119 height 30
click at [976, 181] on button "Actions" at bounding box center [977, 171] width 119 height 30
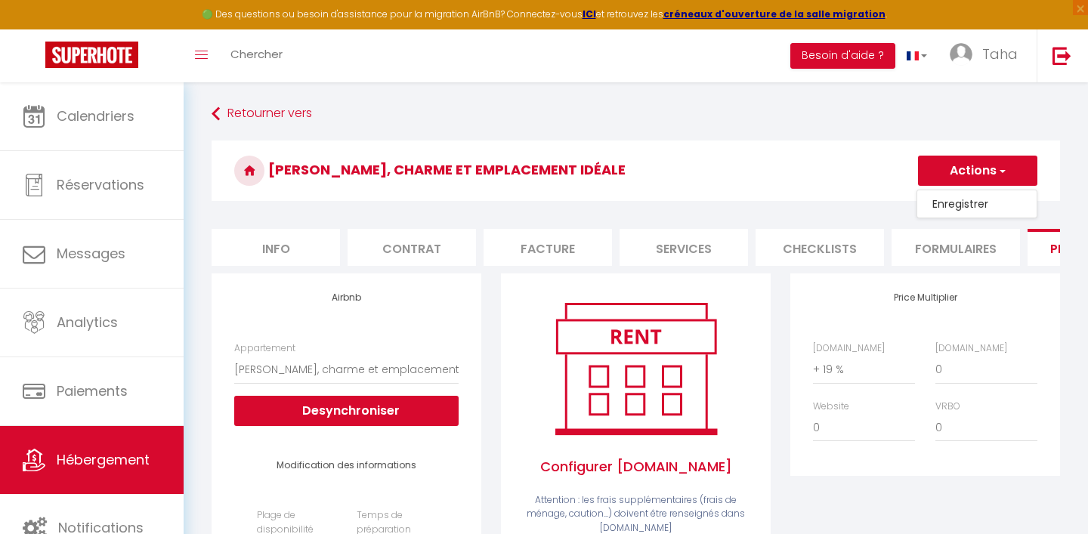
click at [972, 204] on link "Enregistrer" at bounding box center [976, 204] width 119 height 20
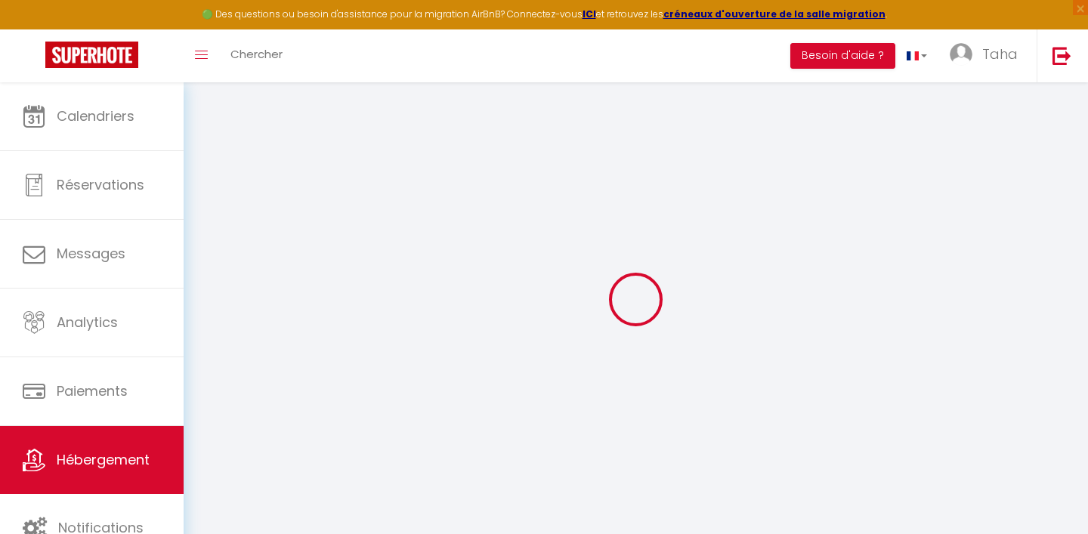
select select "270"
select select "MAD"
select select
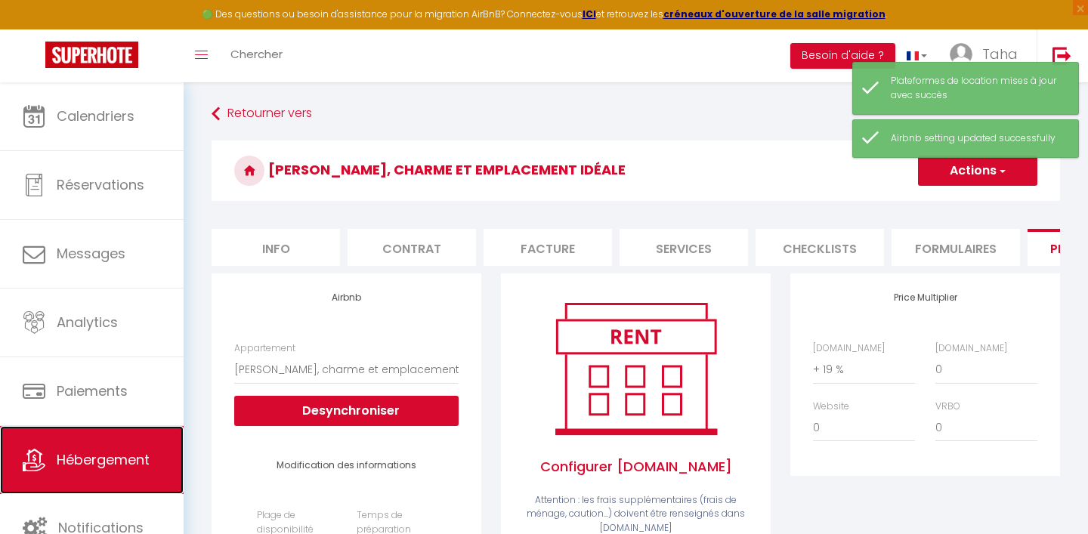
click at [119, 468] on span "Hébergement" at bounding box center [103, 459] width 93 height 19
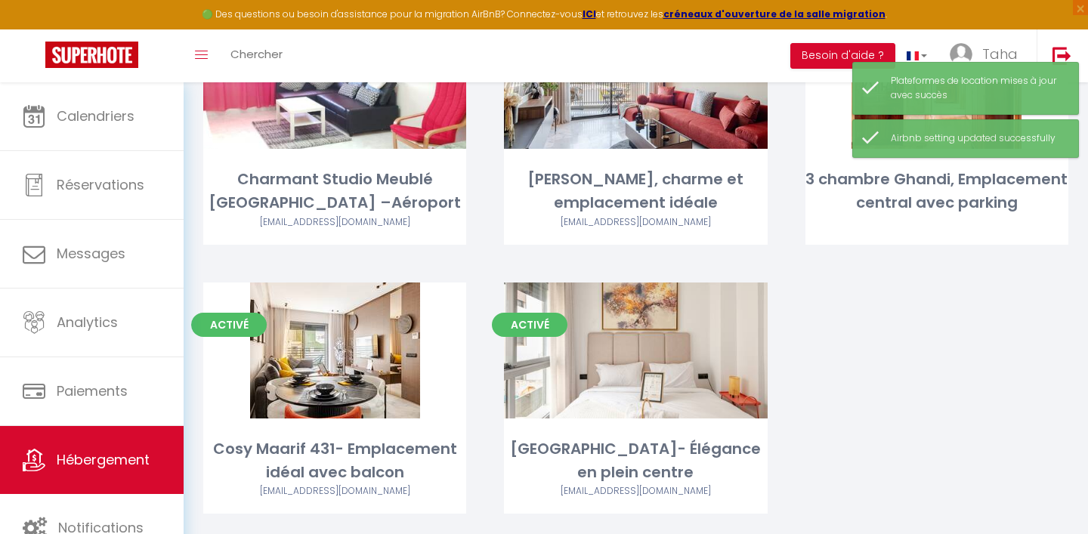
scroll to position [180, 0]
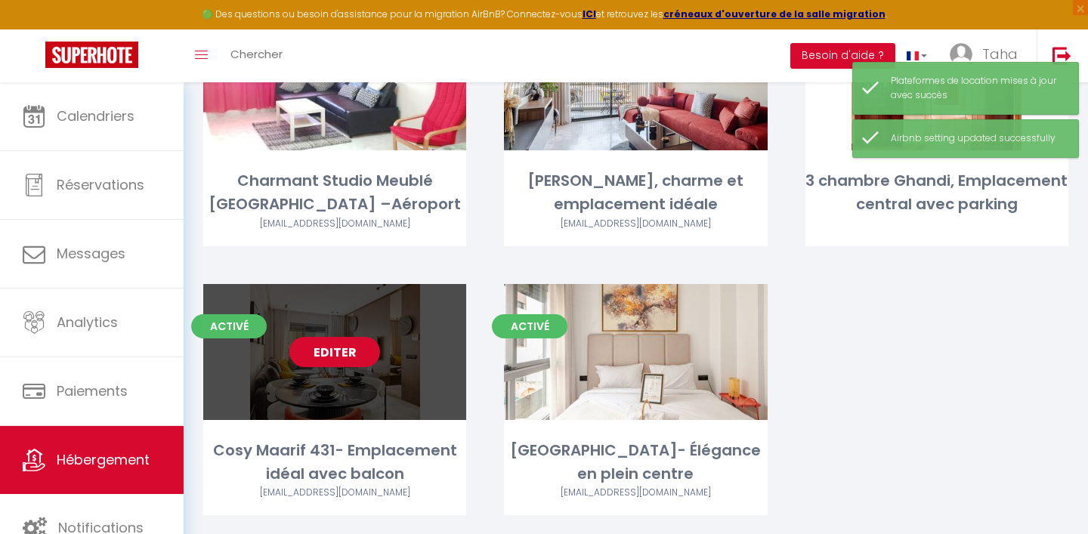
click at [350, 357] on link "Editer" at bounding box center [334, 352] width 91 height 30
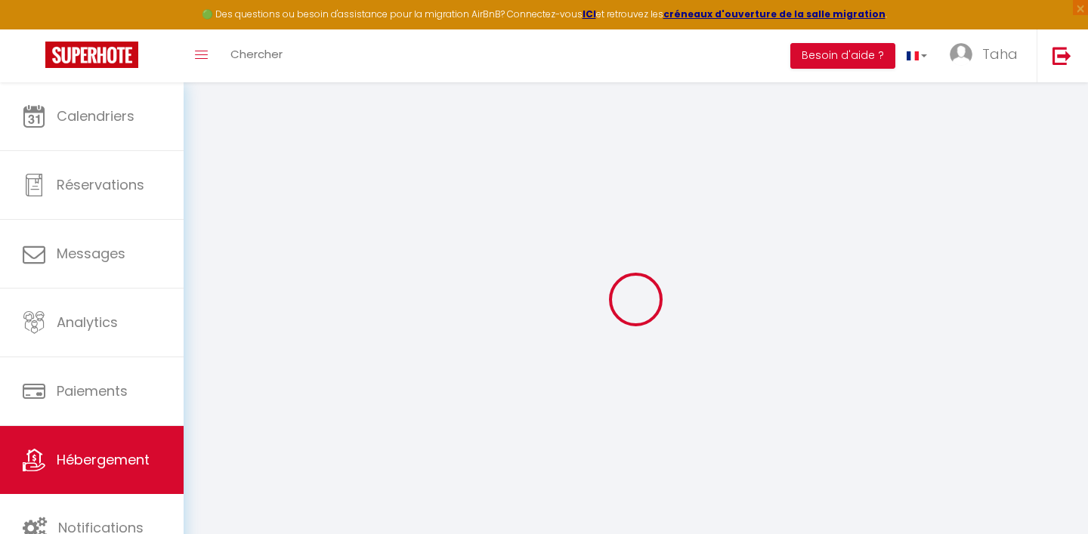
select select "15:00"
select select "23:45"
select select "11:00"
select select "30"
select select "120"
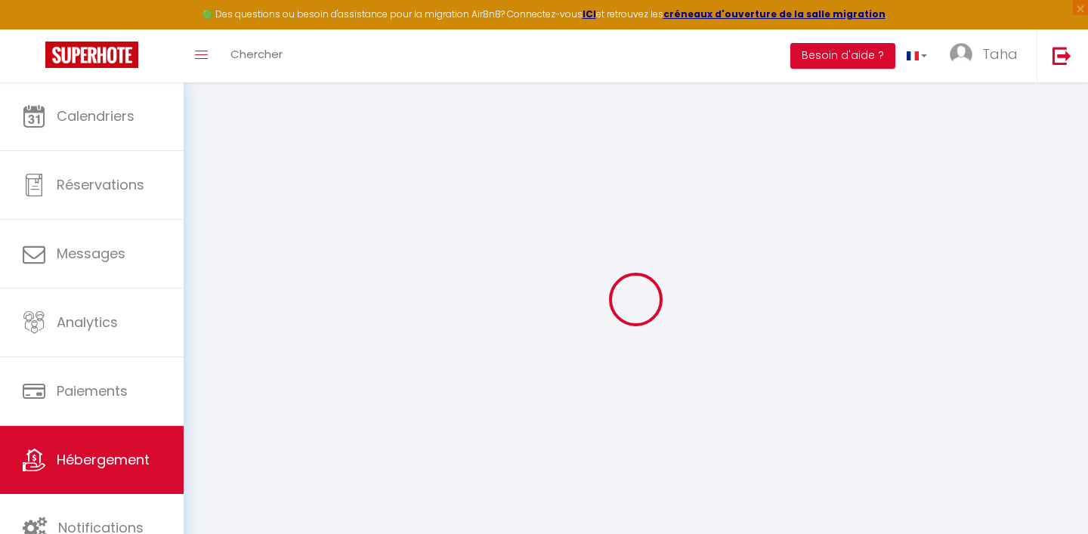
select select
checkbox input "false"
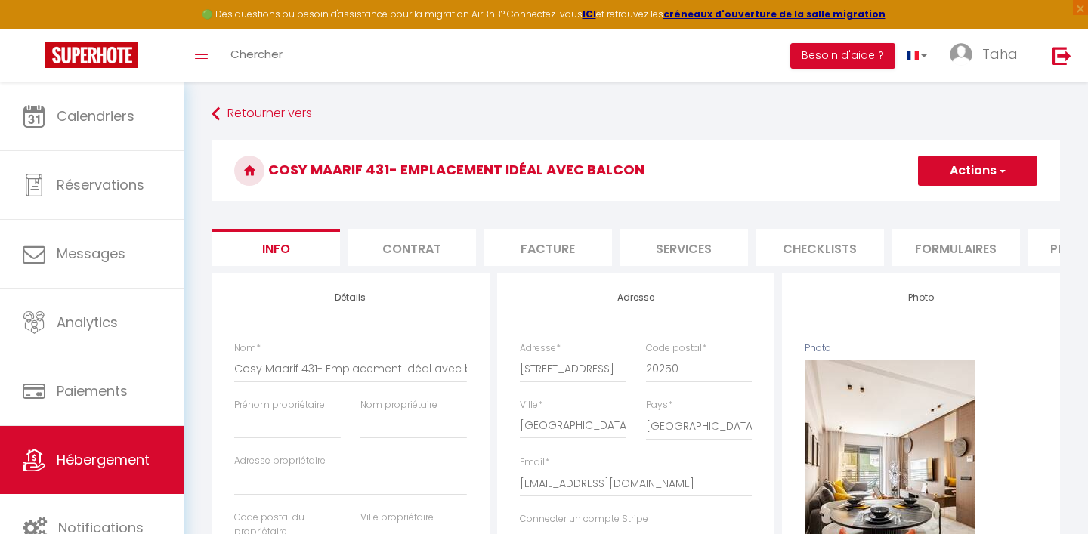
click at [1049, 240] on li "Plateformes" at bounding box center [1092, 247] width 128 height 37
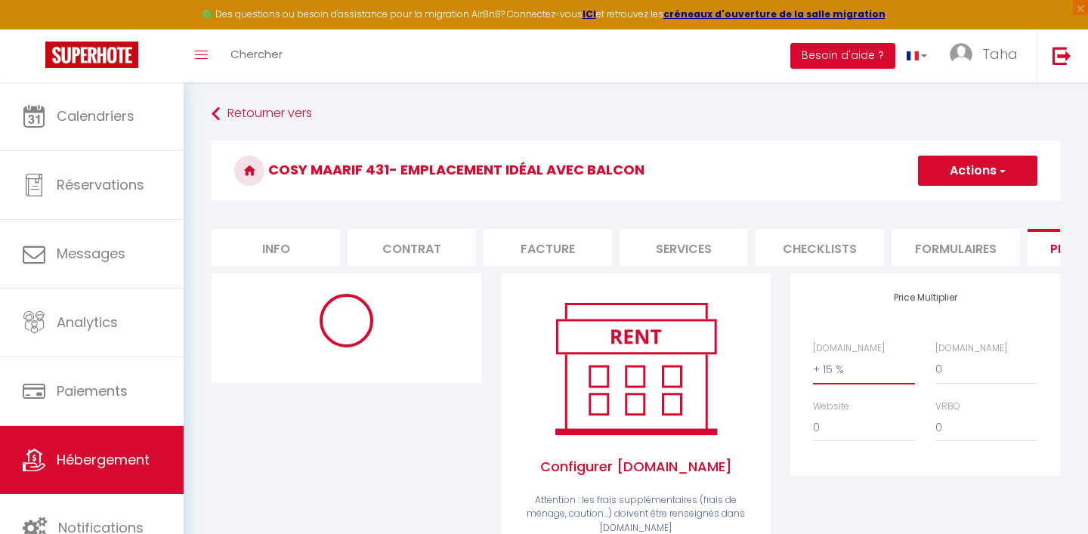
click at [830, 365] on select "0 + 1 % + 2 % + 3 % + 4 % + 5 % + 6 % + 7 % + 8 % + 9 %" at bounding box center [864, 369] width 102 height 29
select select "365"
select select "MAD"
select select
select select "18316-1384712968670271241"
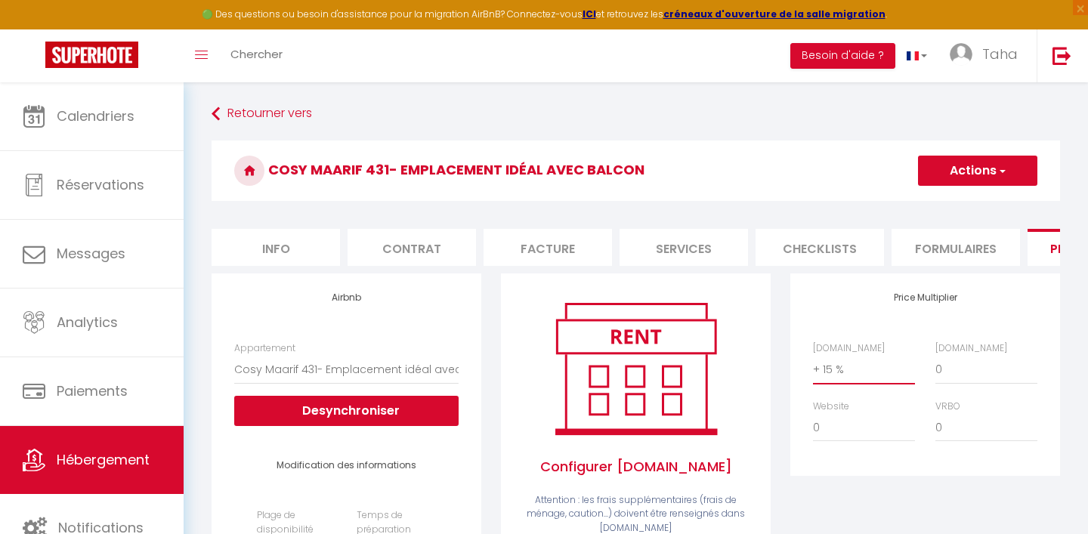
select select "+ 19 %"
select select
click at [984, 177] on button "Actions" at bounding box center [977, 171] width 119 height 30
click at [983, 196] on link "Enregistrer" at bounding box center [976, 204] width 119 height 20
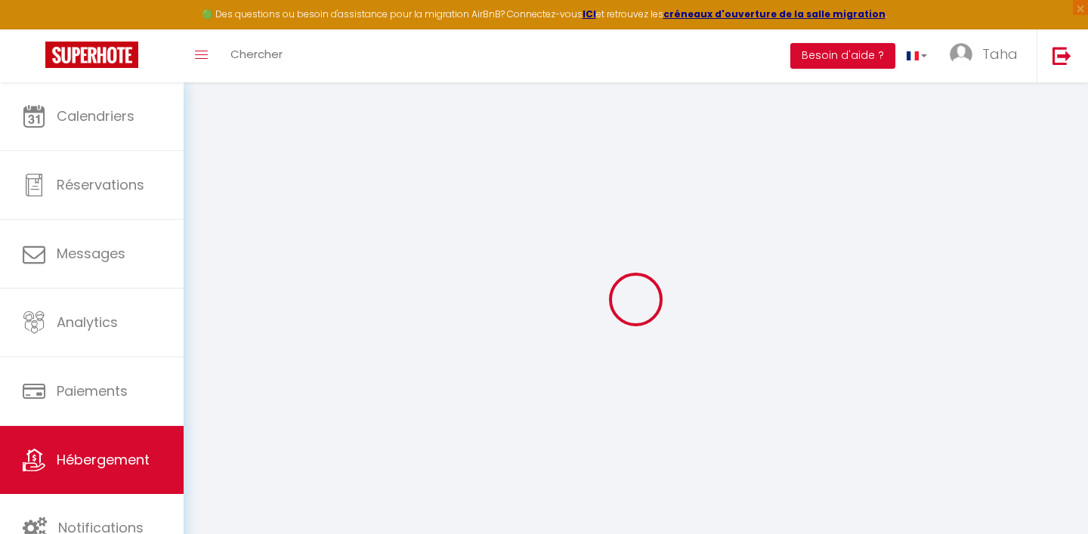
select select "365"
select select "MAD"
select select
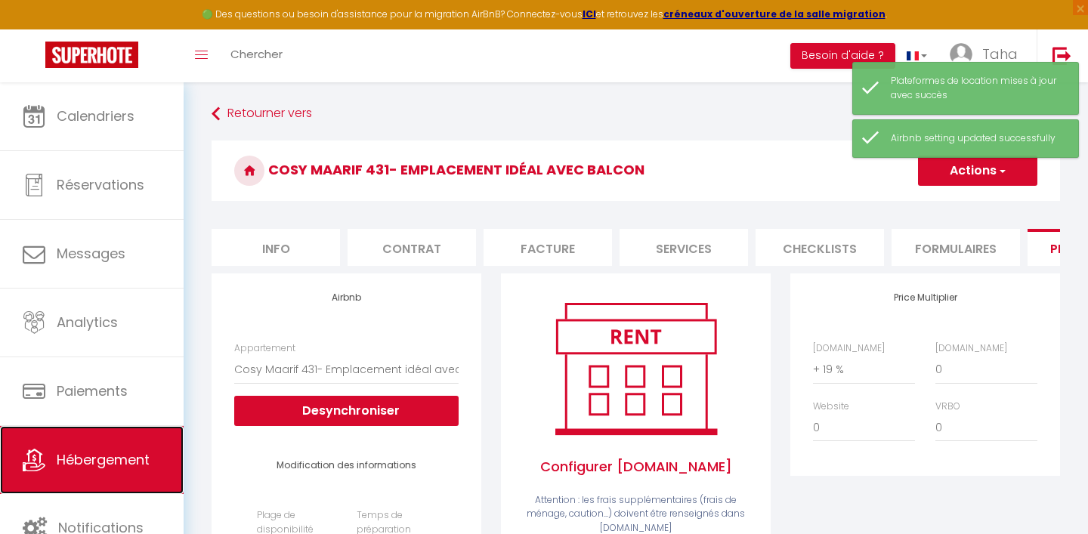
click at [104, 444] on link "Hébergement" at bounding box center [92, 460] width 184 height 68
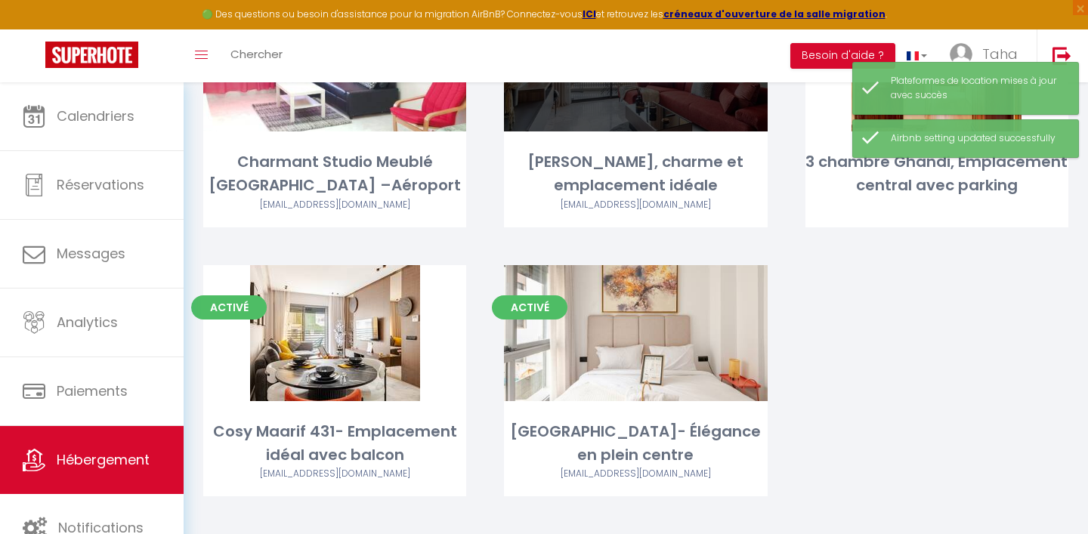
scroll to position [200, 0]
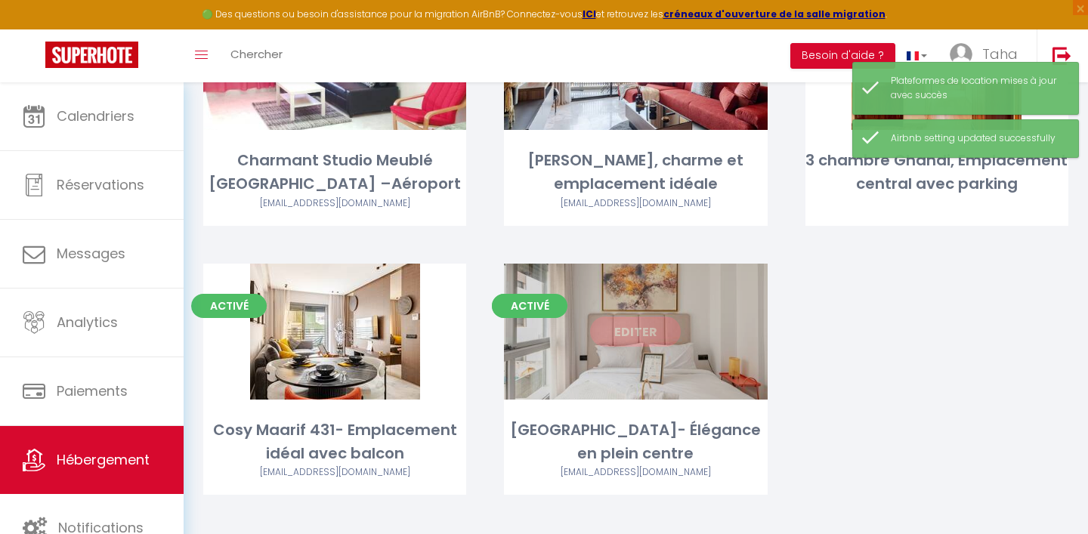
click at [652, 337] on link "Editer" at bounding box center [635, 332] width 91 height 30
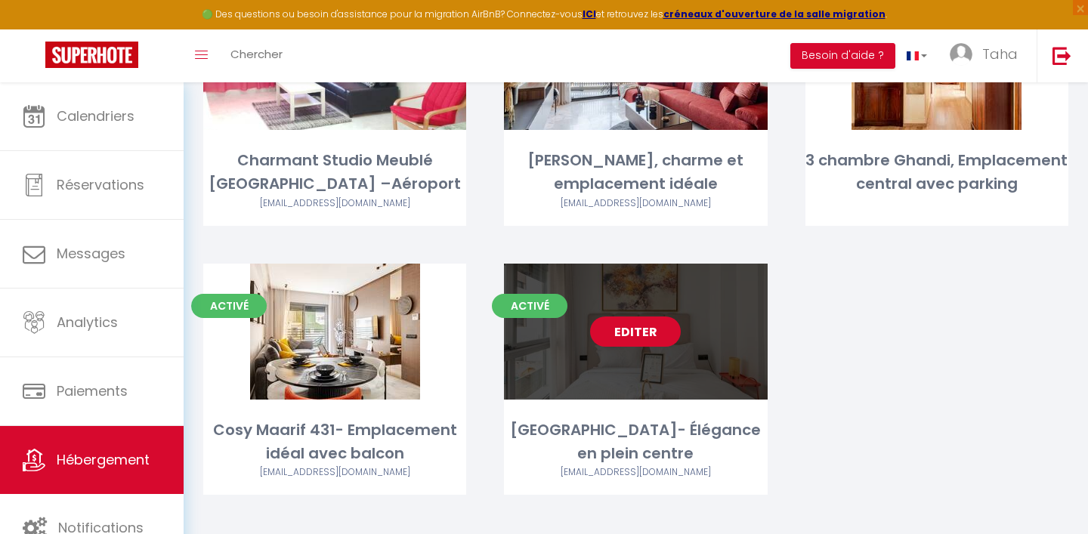
click at [636, 330] on link "Editer" at bounding box center [635, 332] width 91 height 30
click at [617, 336] on link "Editer" at bounding box center [635, 332] width 91 height 30
select select "3"
select select "2"
select select "1"
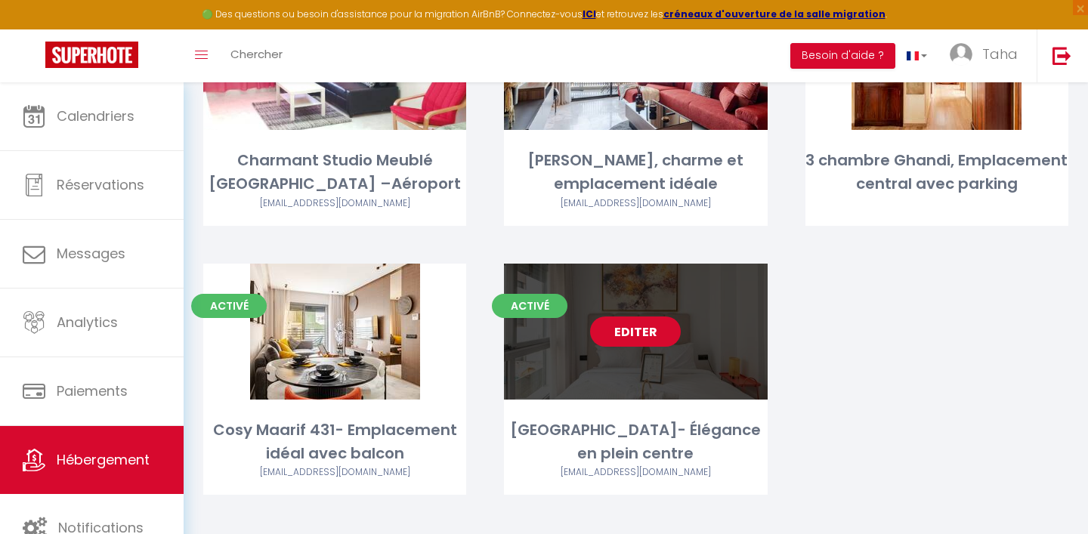
select select "1"
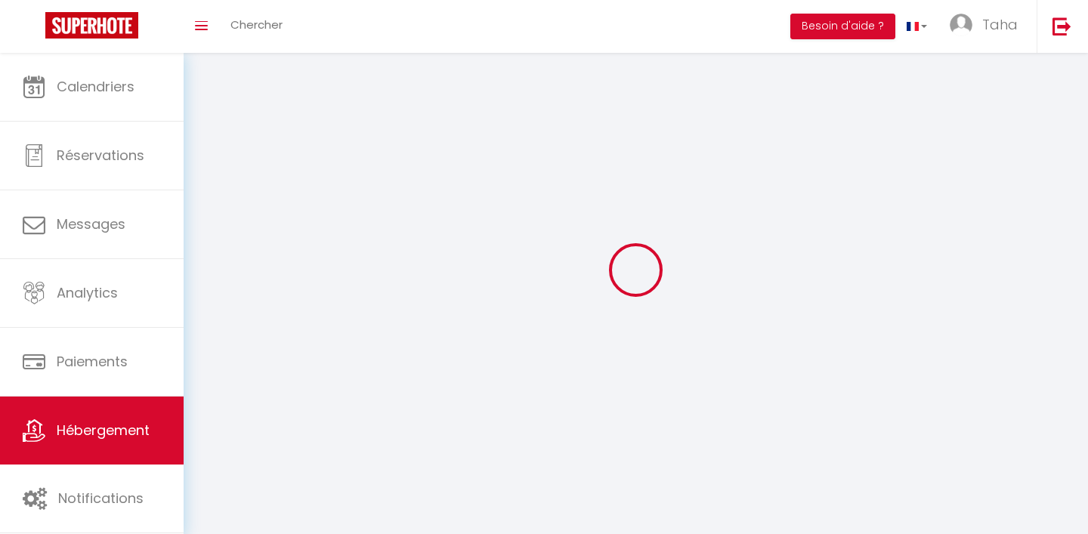
select select
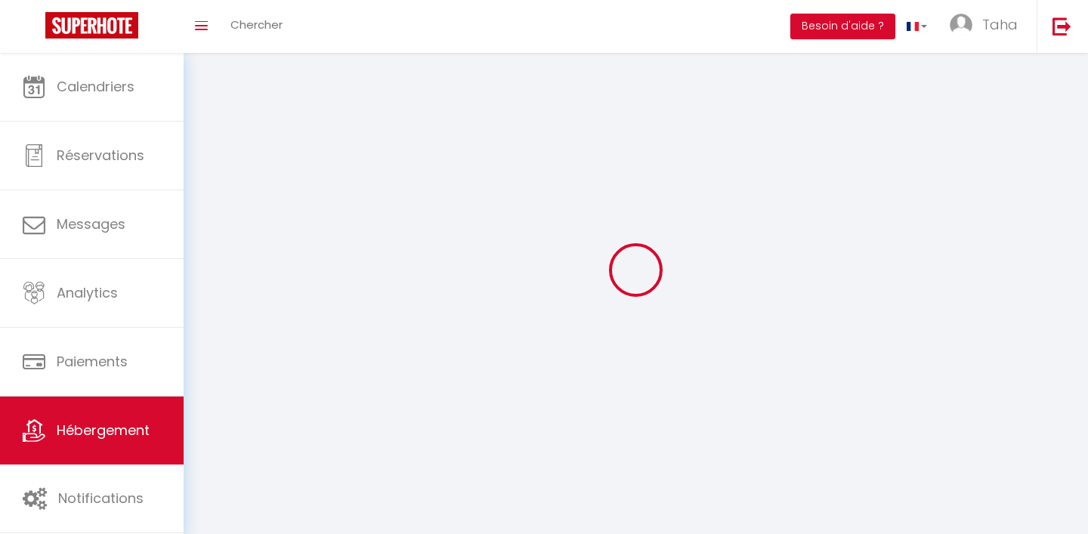
select select
checkbox input "false"
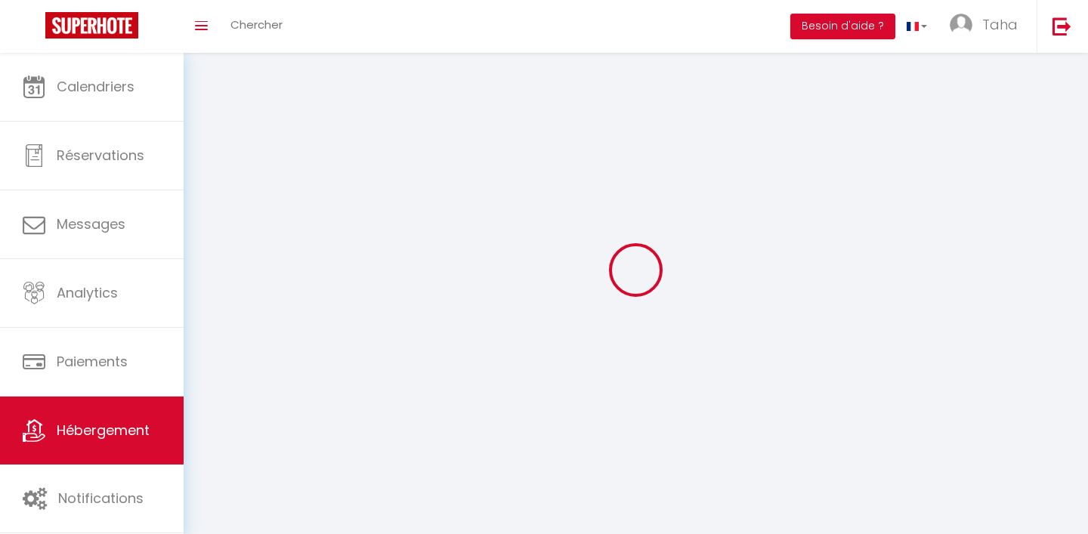
checkbox input "false"
select select
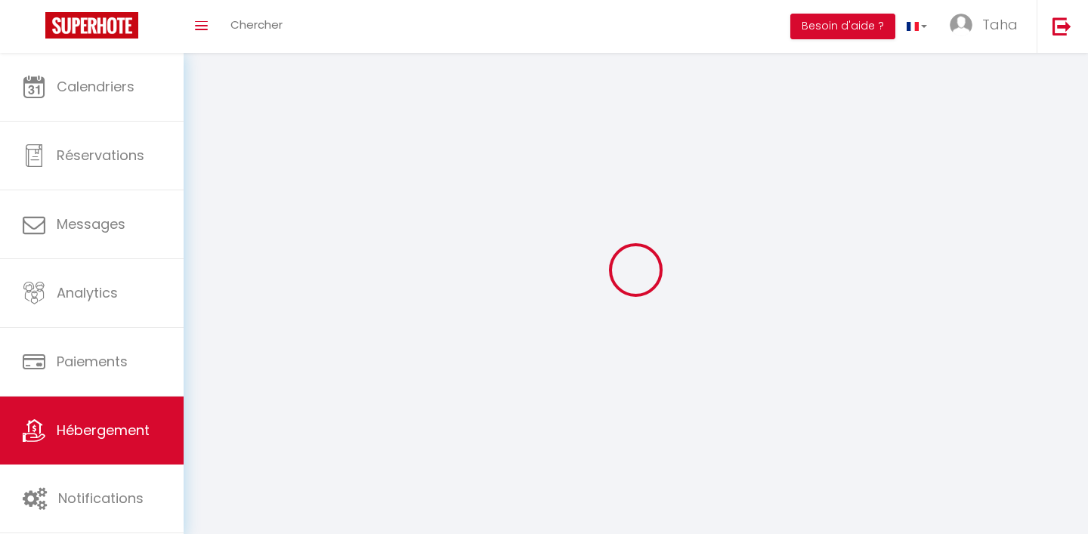
select select
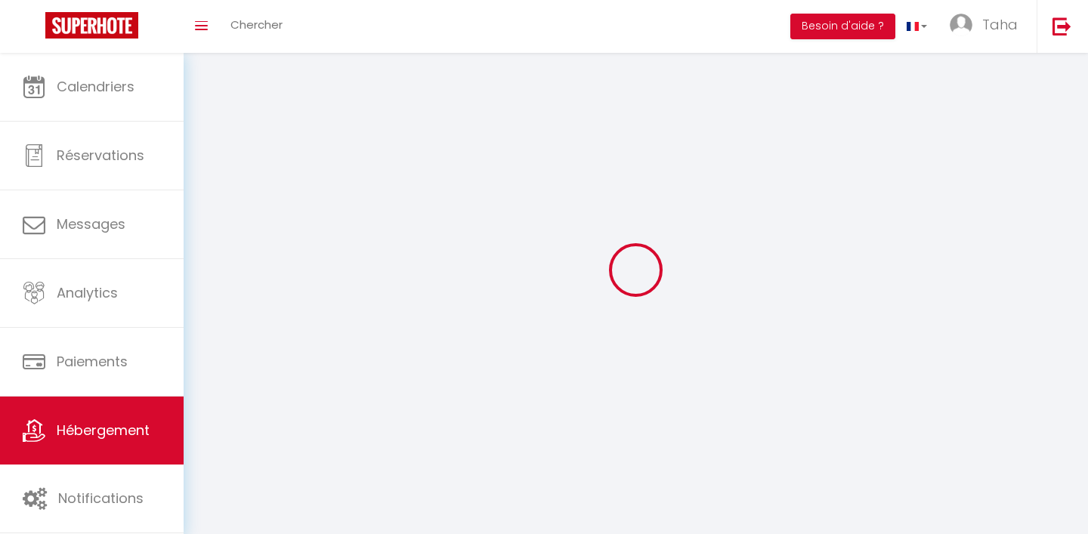
checkbox input "false"
select select
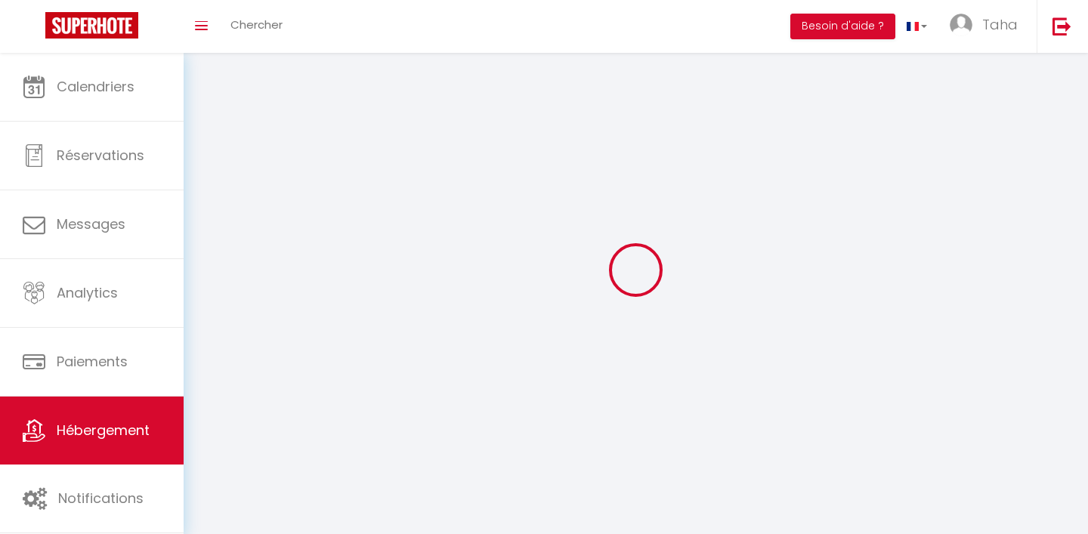
select select
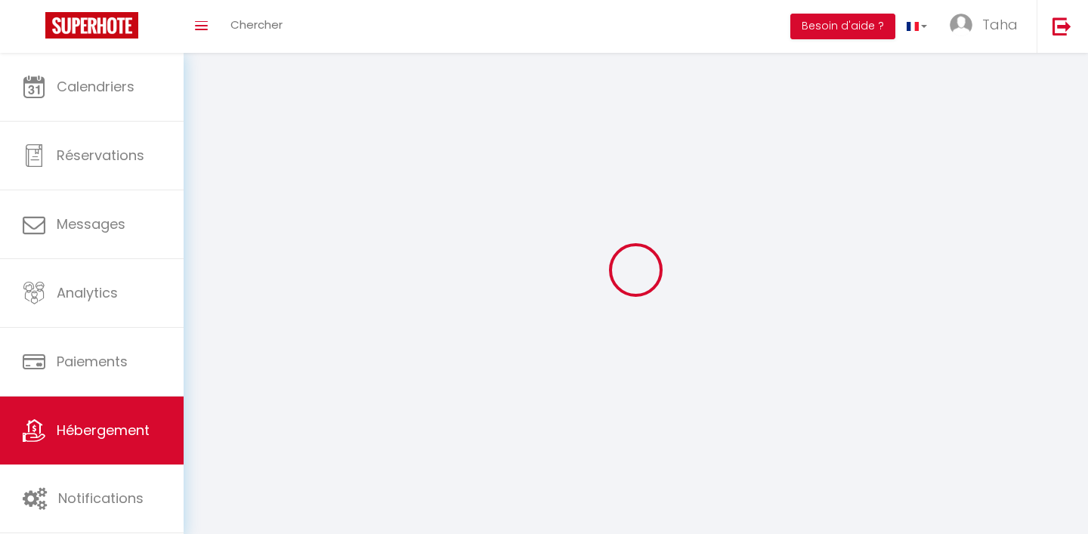
select select
checkbox input "false"
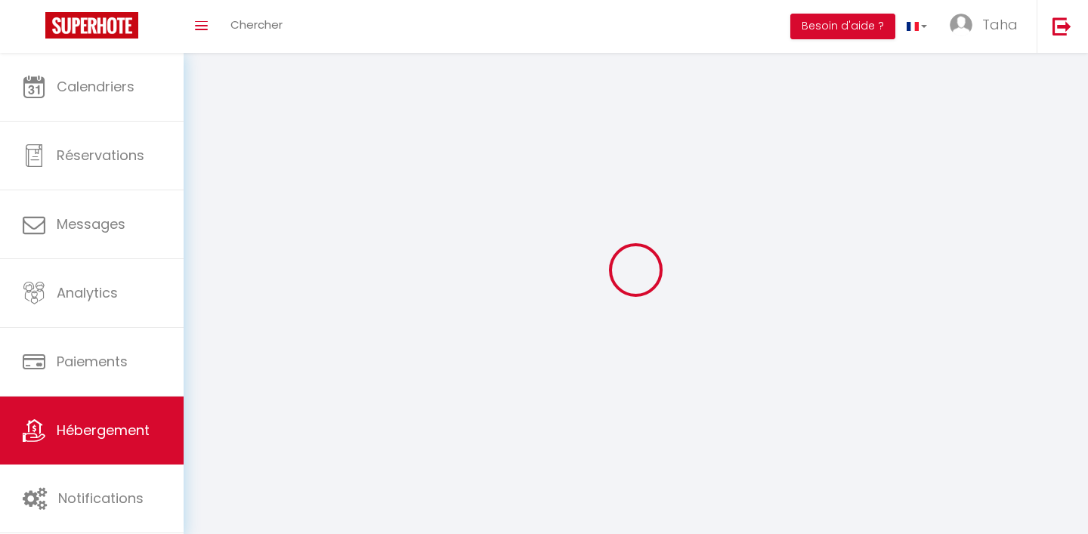
checkbox input "false"
select select
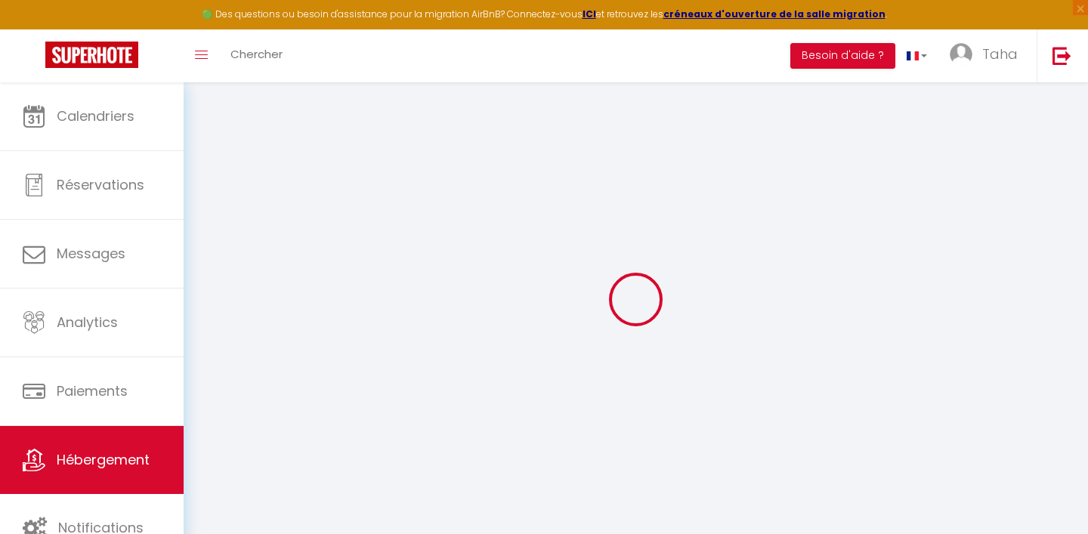
select select
checkbox input "false"
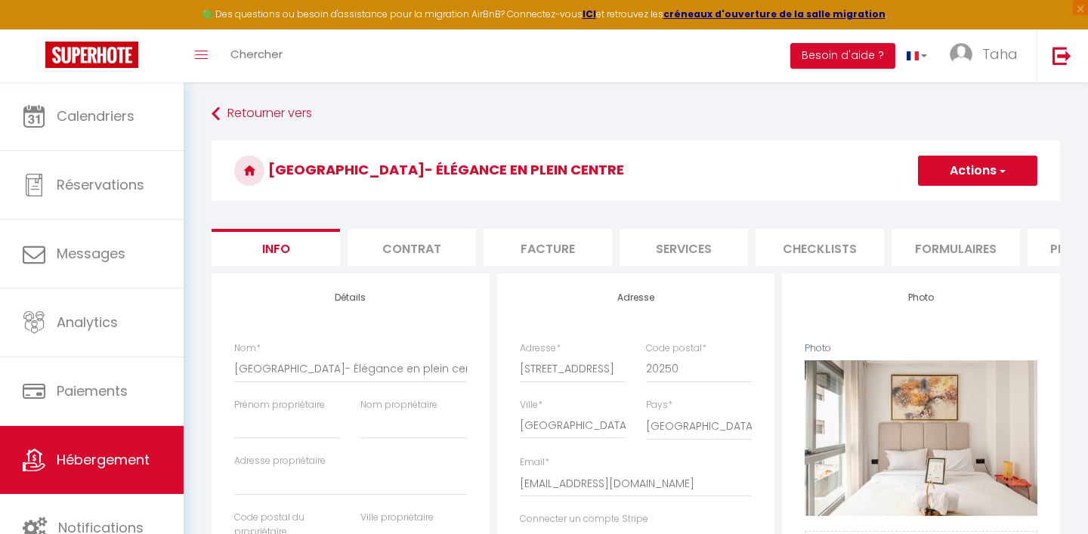
click at [1050, 253] on li "Plateformes" at bounding box center [1092, 247] width 128 height 37
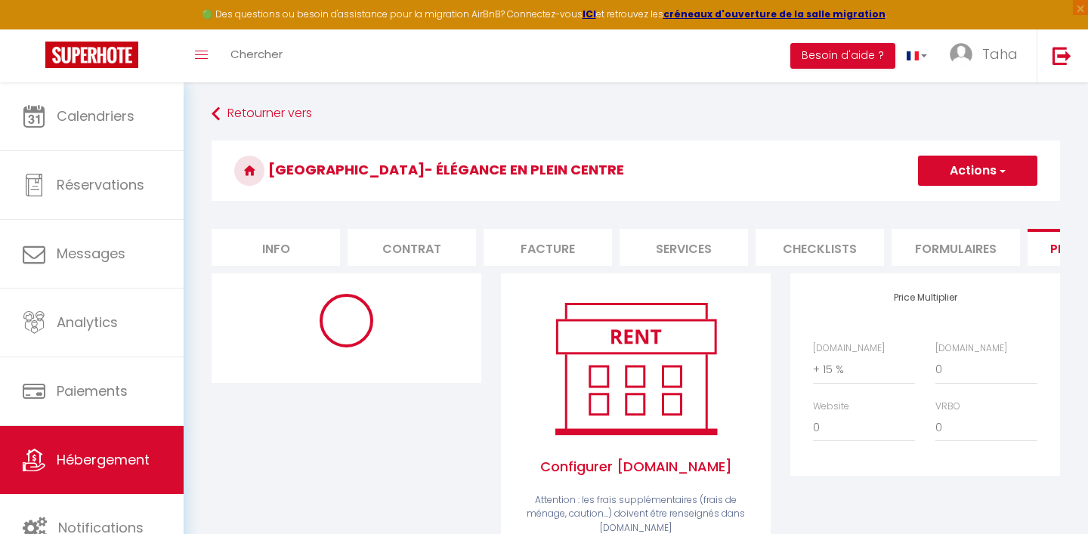
select select "365"
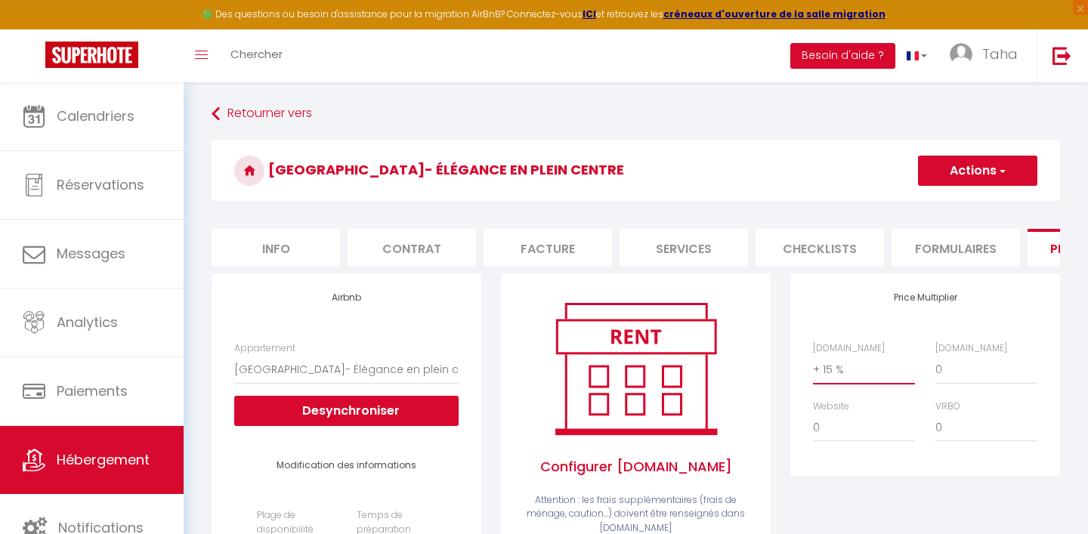
click at [850, 369] on select "0 + 1 % + 2 % + 3 % + 4 % + 5 % + 6 % + 7 % + 8 % + 9 %" at bounding box center [864, 369] width 102 height 29
click at [966, 172] on button "Actions" at bounding box center [977, 171] width 119 height 30
click at [965, 201] on link "Enregistrer" at bounding box center [976, 204] width 119 height 20
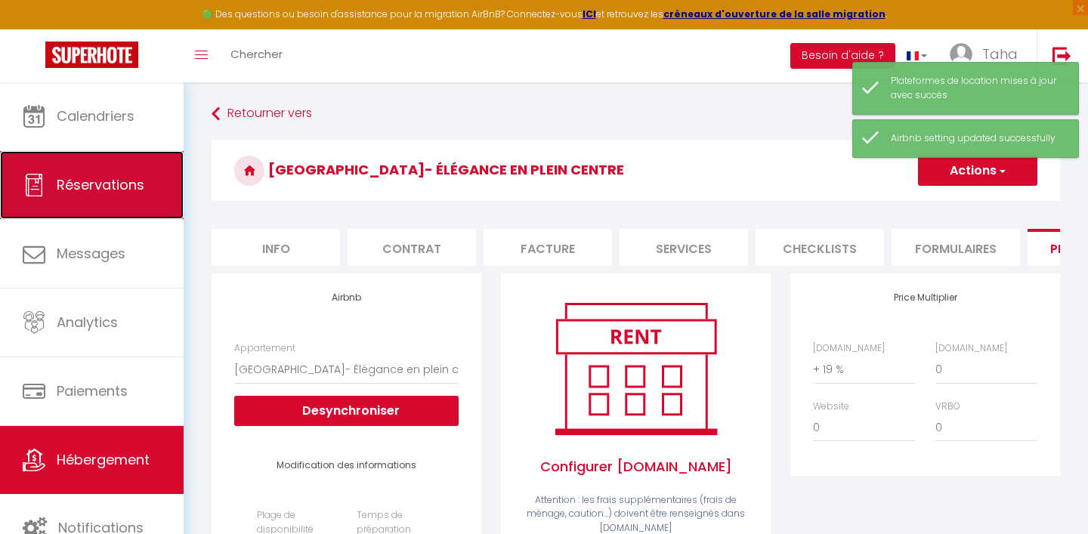
click at [112, 190] on span "Réservations" at bounding box center [101, 184] width 88 height 19
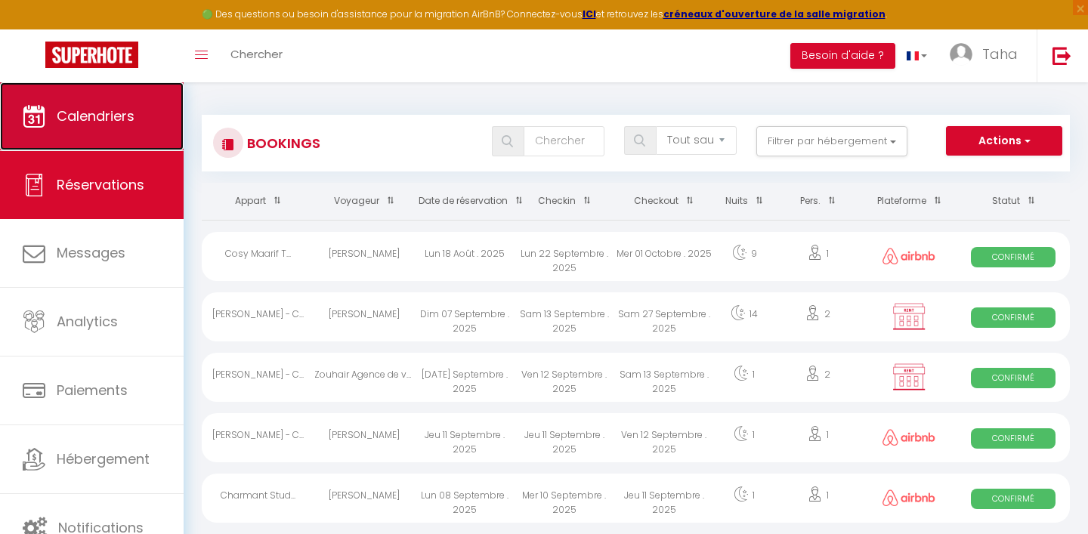
click at [103, 122] on span "Calendriers" at bounding box center [96, 116] width 78 height 19
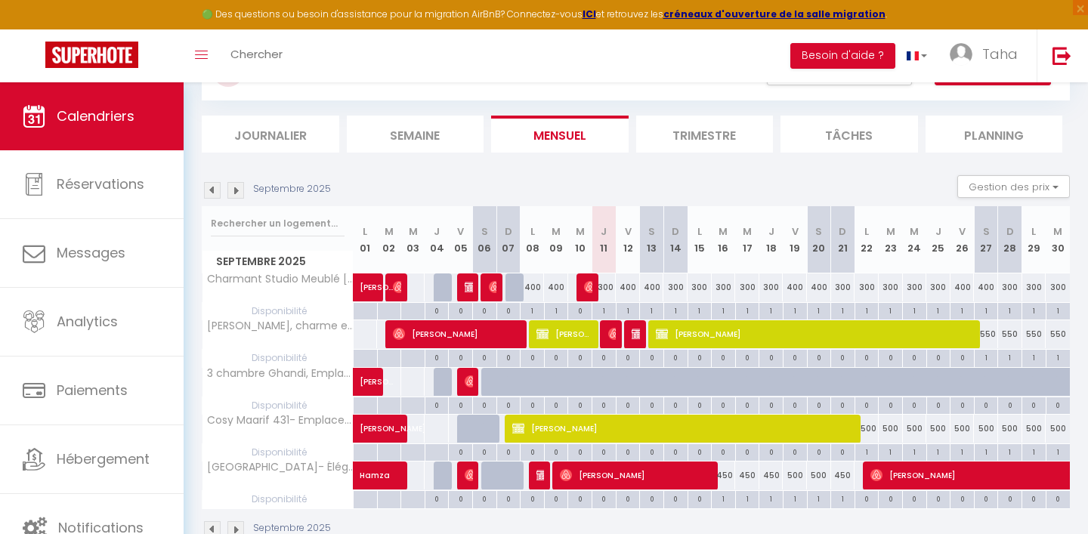
scroll to position [81, 0]
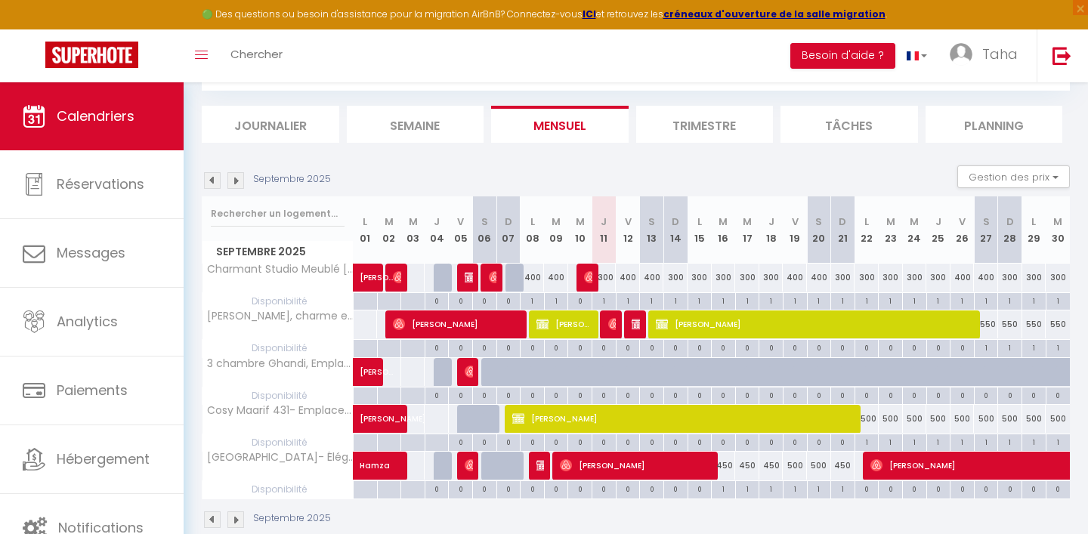
click at [588, 301] on div "0" at bounding box center [579, 300] width 23 height 14
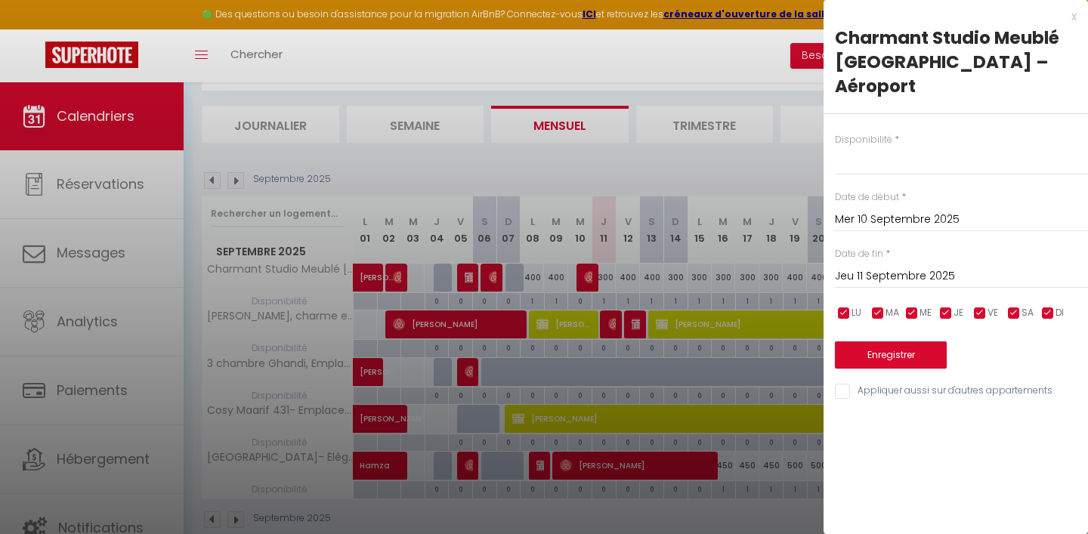
click at [659, 73] on div at bounding box center [544, 267] width 1088 height 534
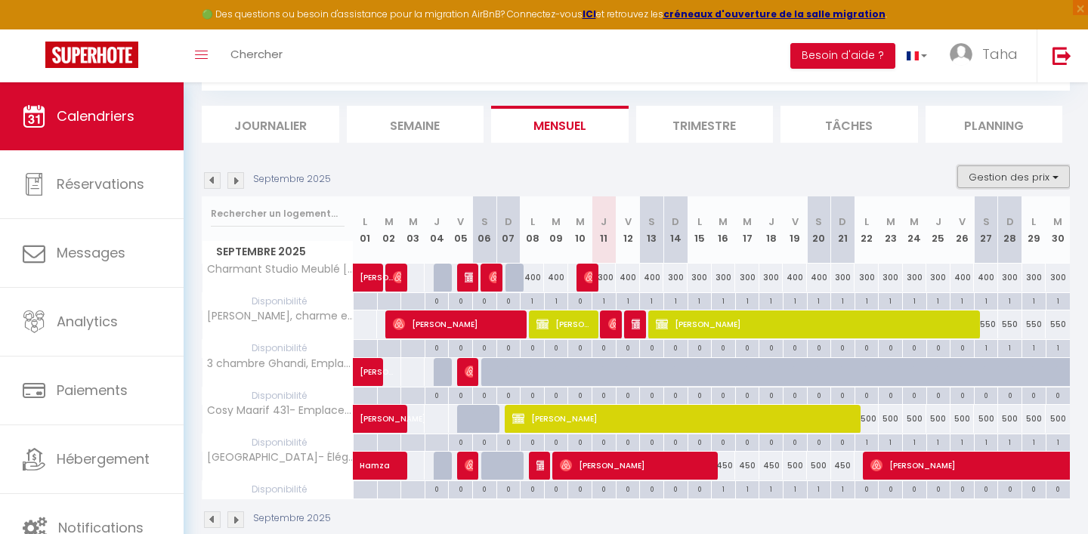
click at [1053, 175] on button "Gestion des prix" at bounding box center [1013, 176] width 113 height 23
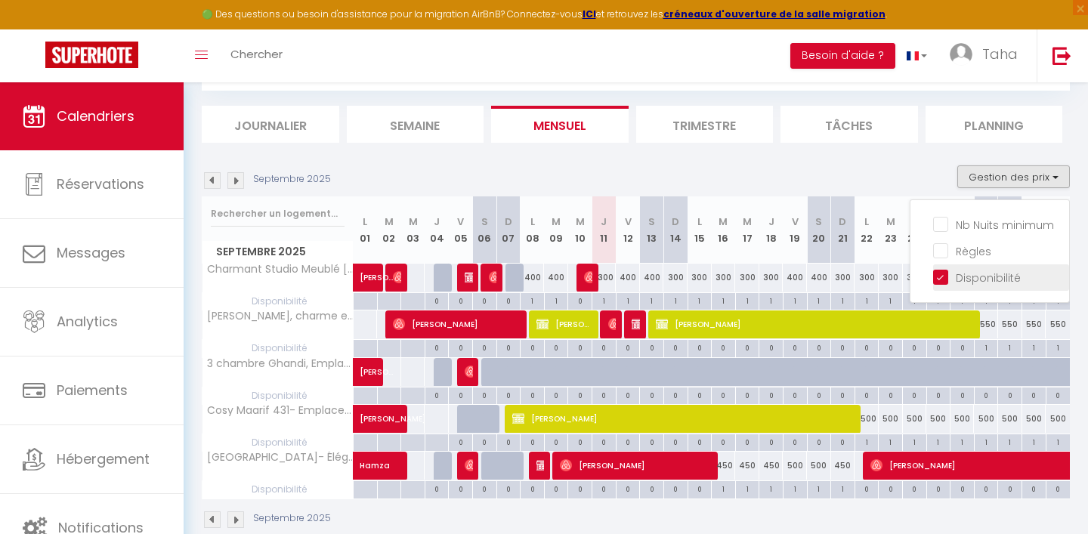
click at [942, 277] on input "Disponibilité" at bounding box center [1001, 276] width 136 height 15
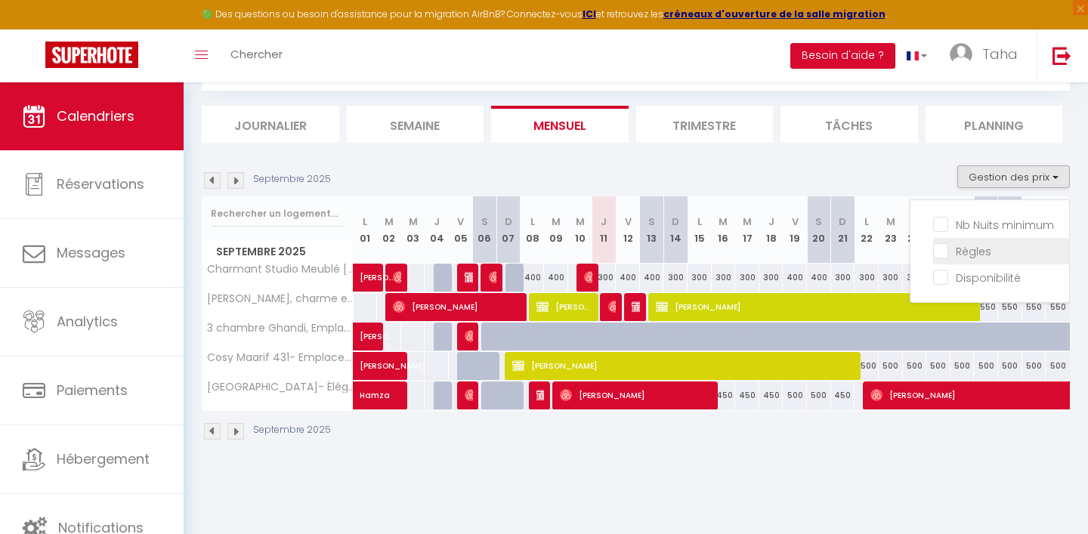
click at [942, 249] on input "Règles" at bounding box center [1001, 250] width 136 height 15
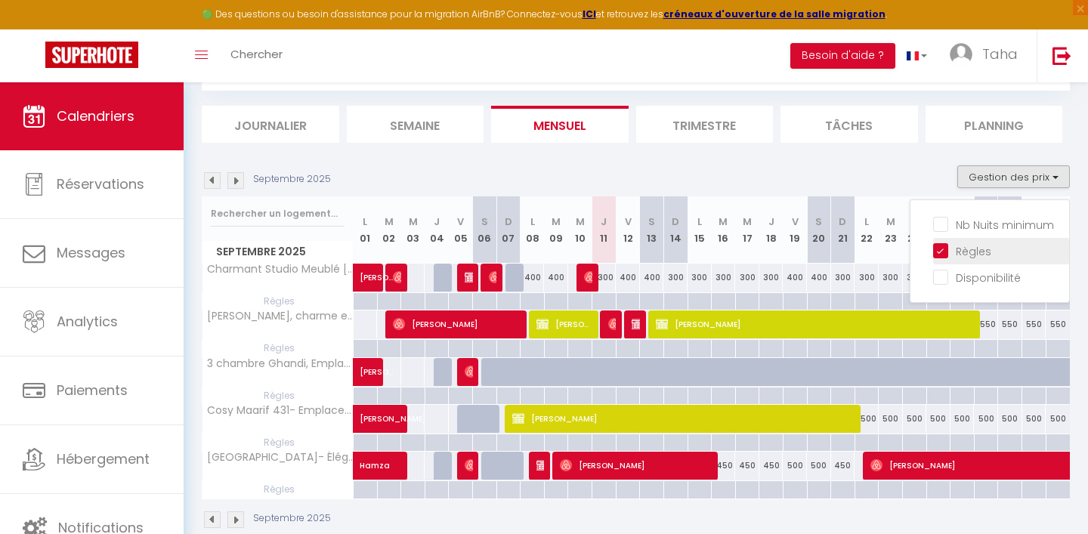
click at [942, 249] on input "Règles" at bounding box center [1001, 250] width 136 height 15
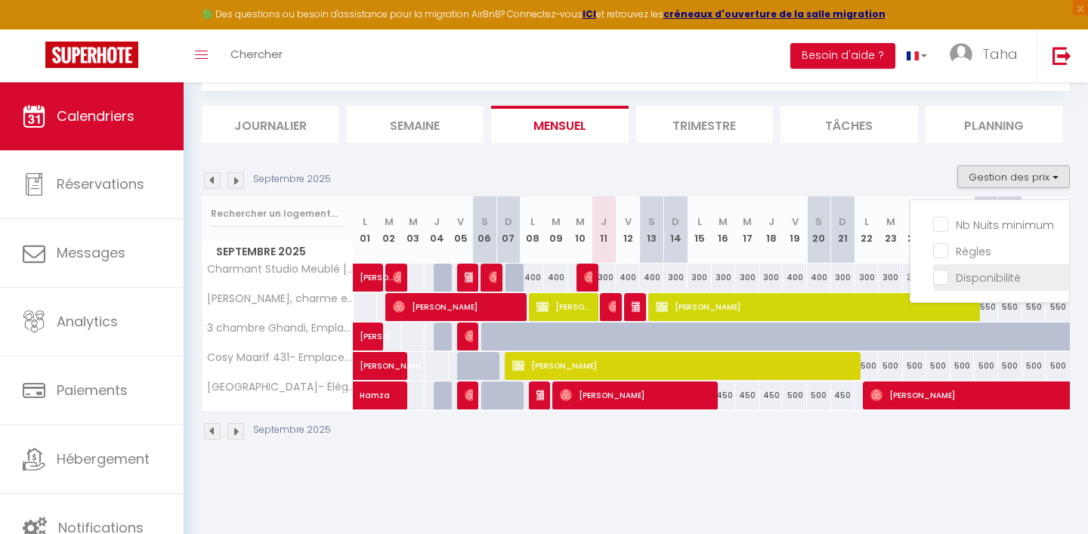
click at [947, 273] on input "Disponibilité" at bounding box center [1001, 276] width 136 height 15
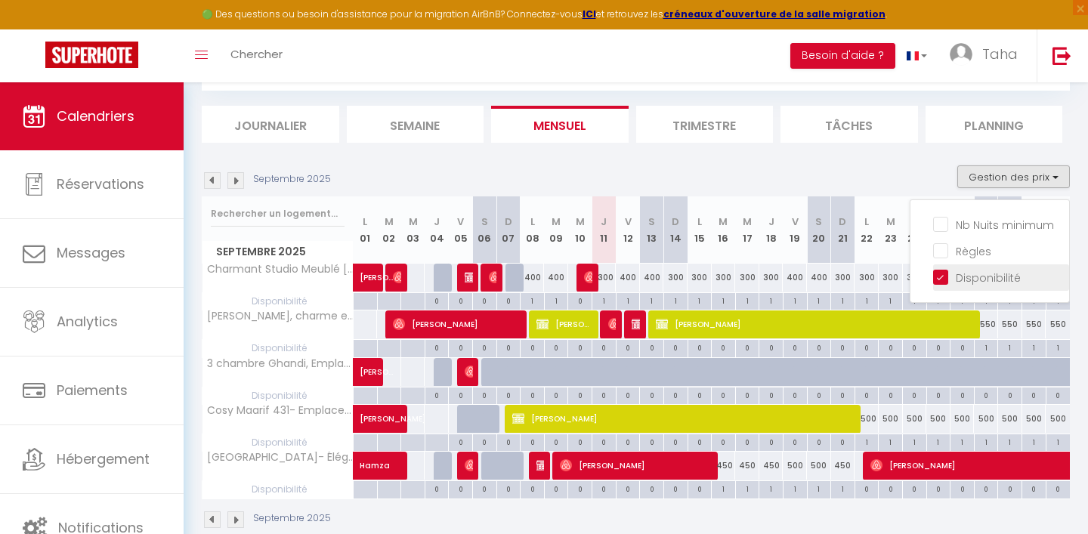
click at [947, 273] on input "Disponibilité" at bounding box center [1001, 276] width 136 height 15
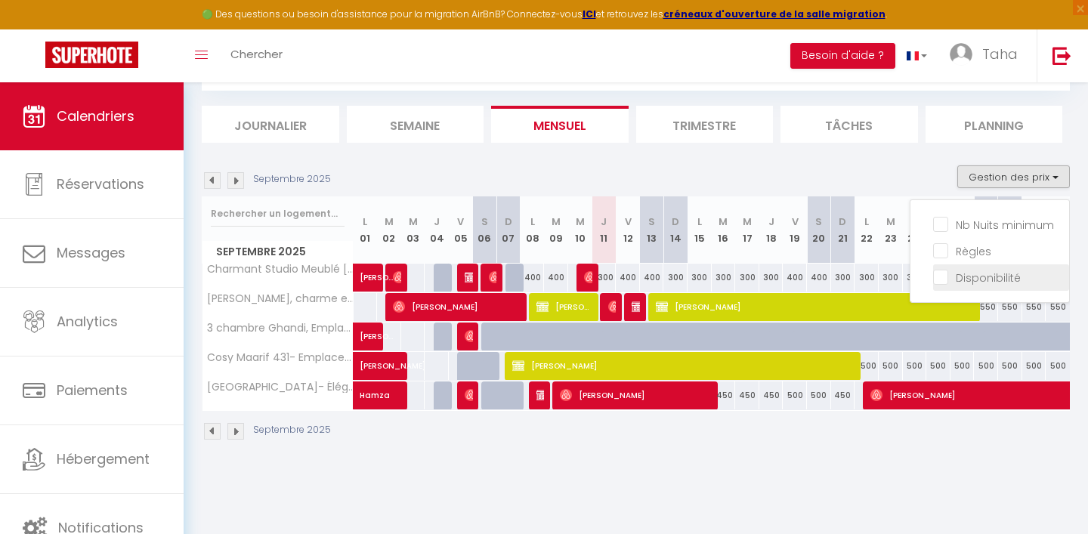
click at [947, 273] on input "Disponibilité" at bounding box center [1001, 276] width 136 height 15
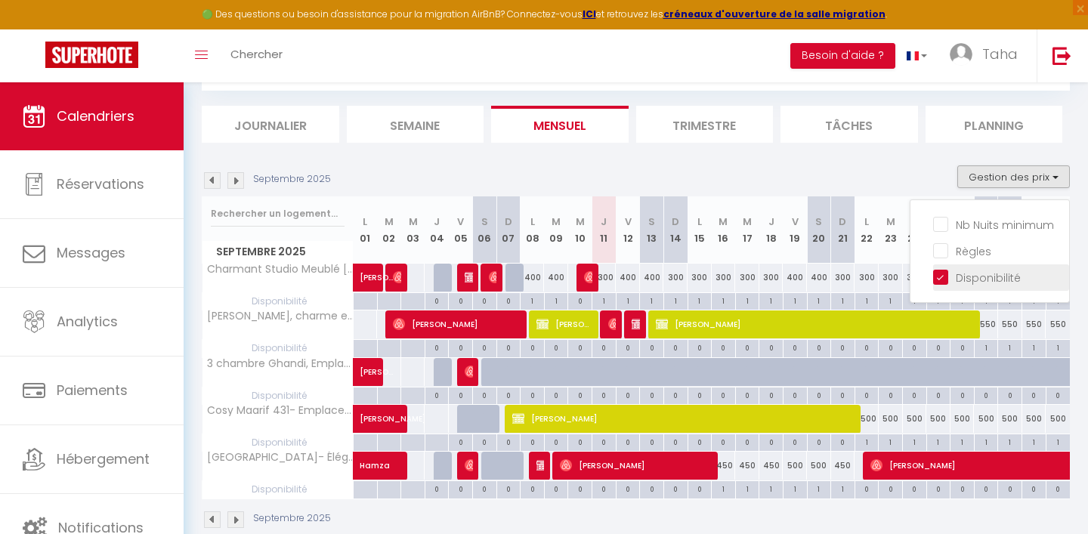
click at [947, 273] on input "Disponibilité" at bounding box center [1001, 276] width 136 height 15
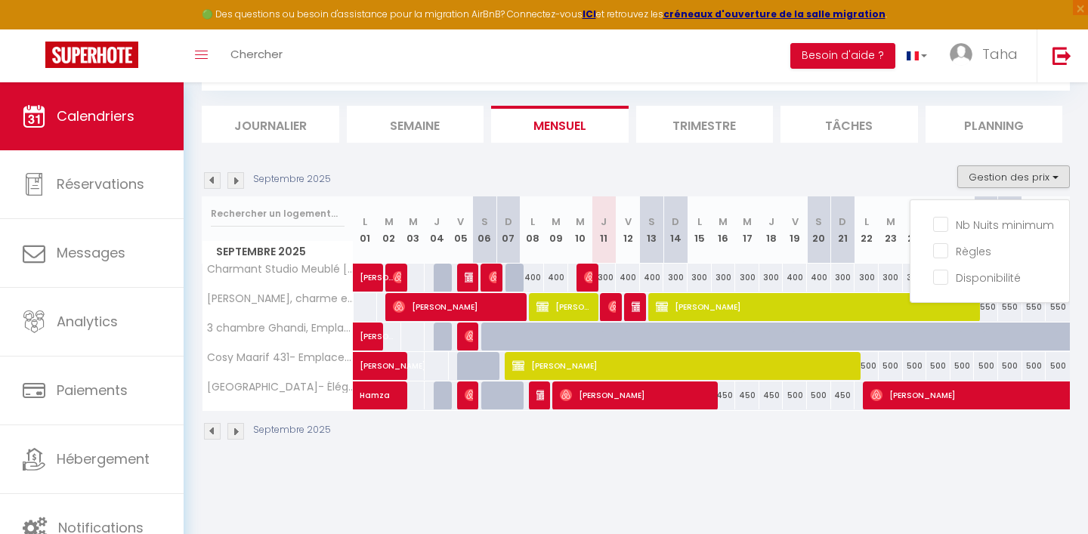
click at [676, 438] on div "Septembre 2025" at bounding box center [636, 433] width 868 height 45
